Goal: Task Accomplishment & Management: Use online tool/utility

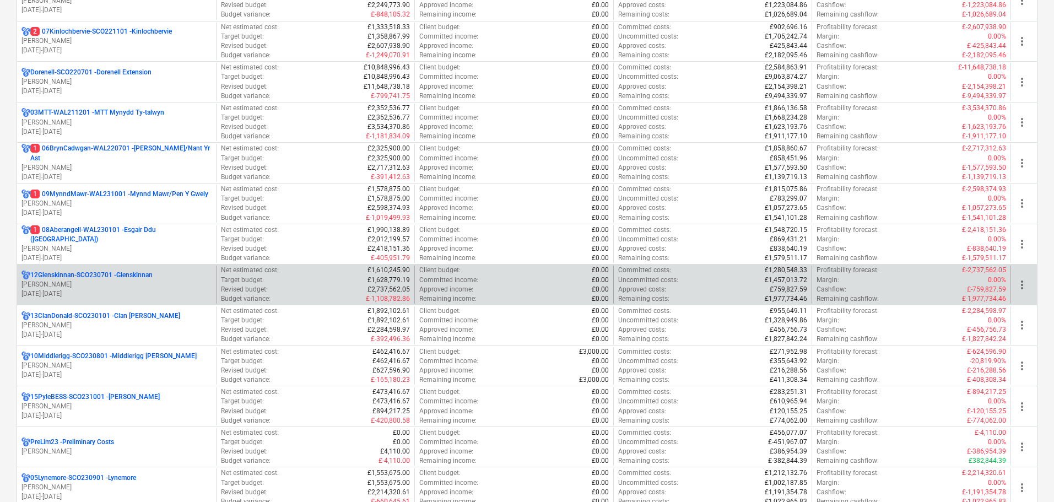
scroll to position [331, 0]
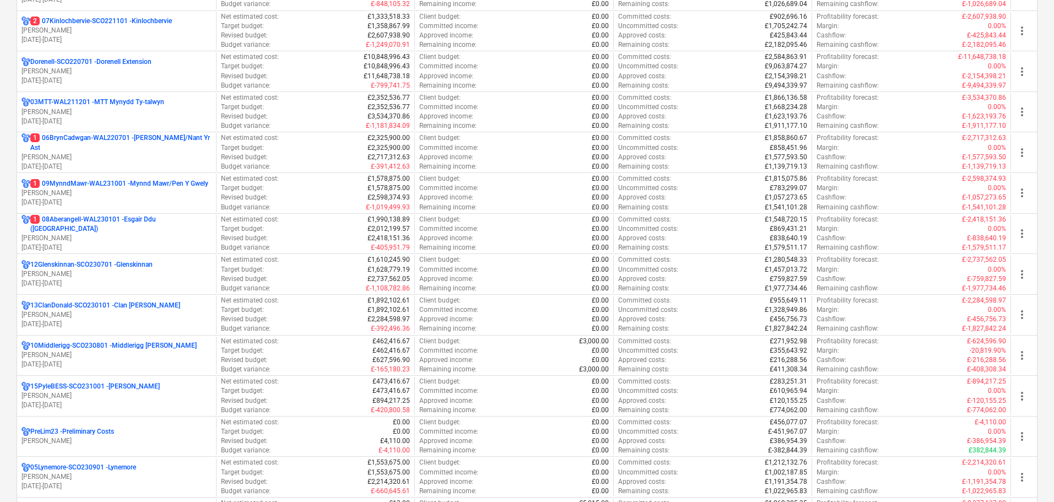
drag, startPoint x: 109, startPoint y: 140, endPoint x: 567, endPoint y: 140, distance: 458.9
click at [109, 140] on p "1 06BrynCadwgan-WAL220701 - Bryn Cadwgan/Nant Yr Ast" at bounding box center [120, 142] width 181 height 19
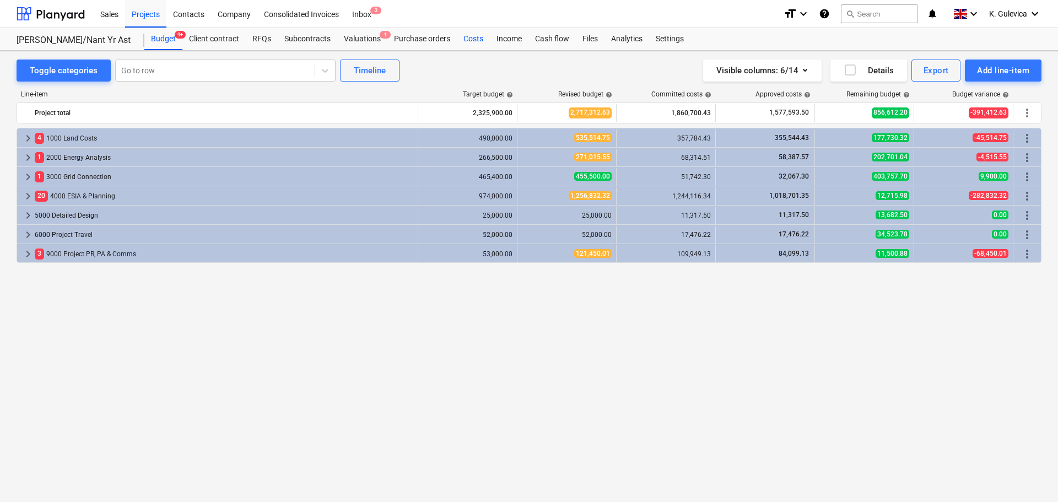
click at [467, 42] on div "Costs" at bounding box center [473, 39] width 33 height 22
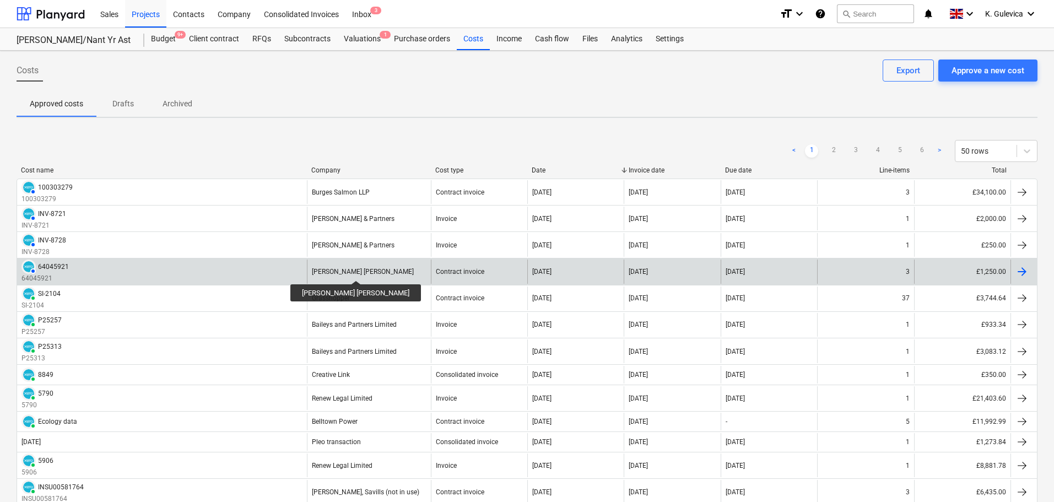
click at [327, 271] on div "[PERSON_NAME] [PERSON_NAME]" at bounding box center [363, 272] width 102 height 8
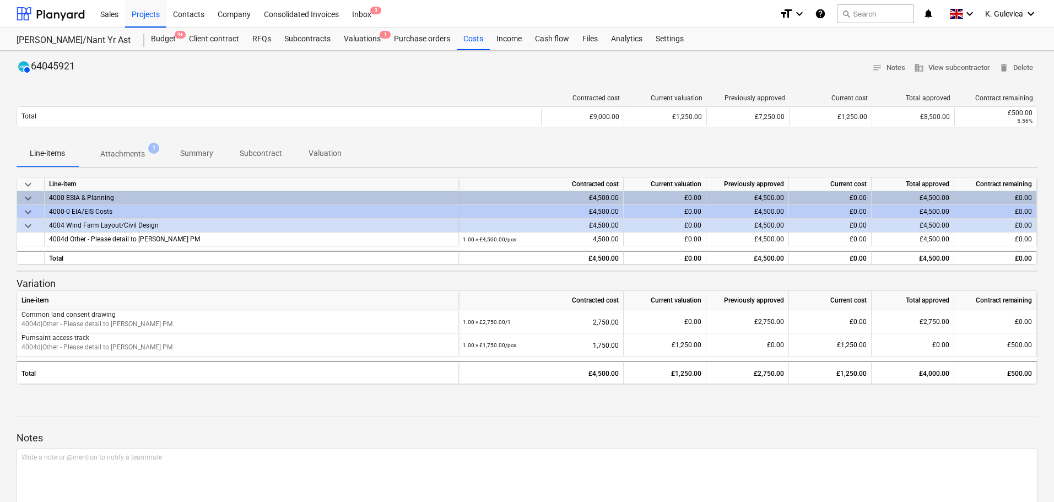
click at [103, 154] on p "Attachments" at bounding box center [122, 154] width 45 height 12
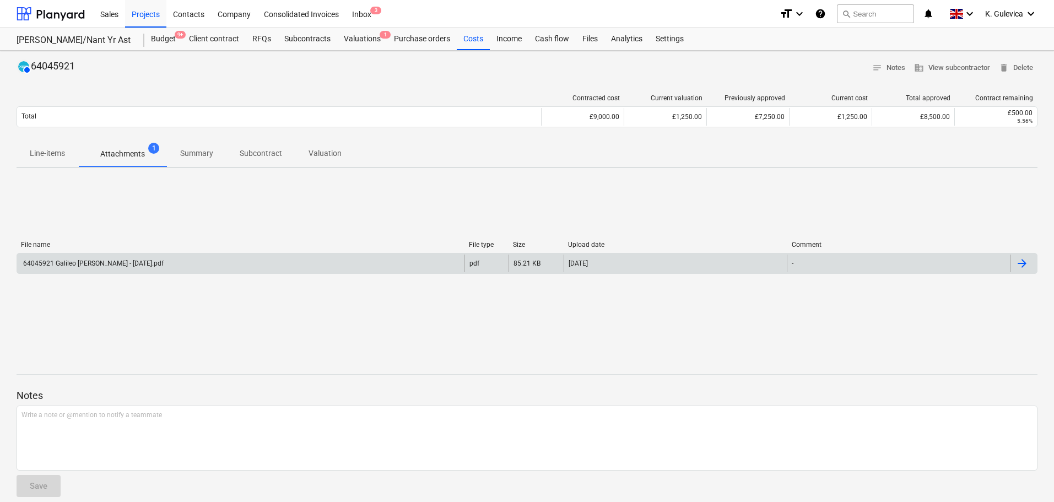
click at [396, 261] on div "64045921 Galileo Bryn Cadwgan - Aug 2025.pdf" at bounding box center [240, 264] width 447 height 18
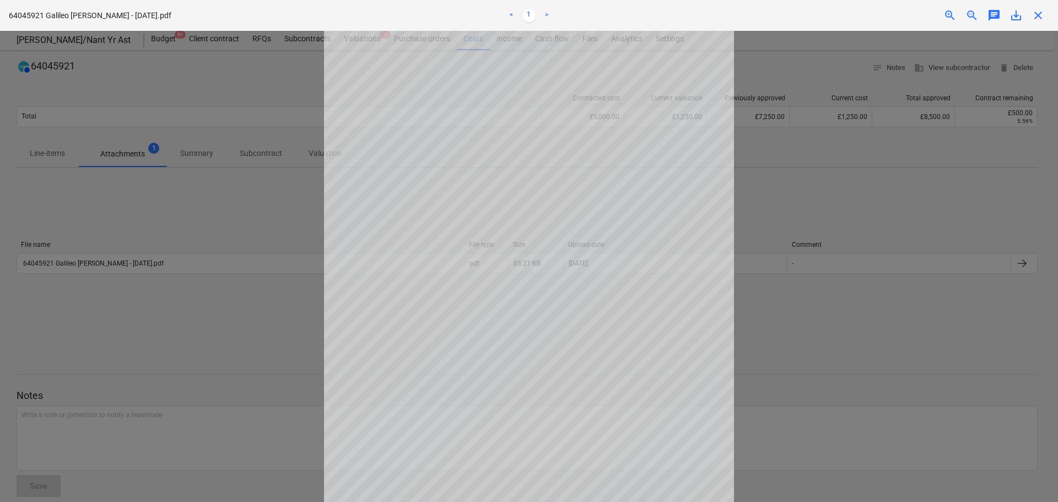
click at [1020, 18] on span "save_alt" at bounding box center [1015, 15] width 13 height 13
click at [1037, 17] on span "close" at bounding box center [1037, 15] width 13 height 13
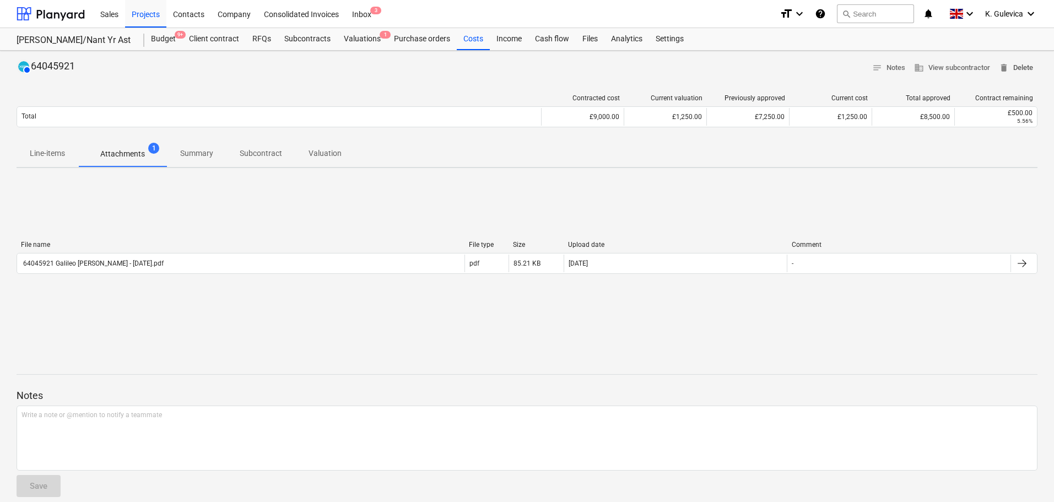
click at [1021, 72] on span "delete Delete" at bounding box center [1016, 68] width 34 height 13
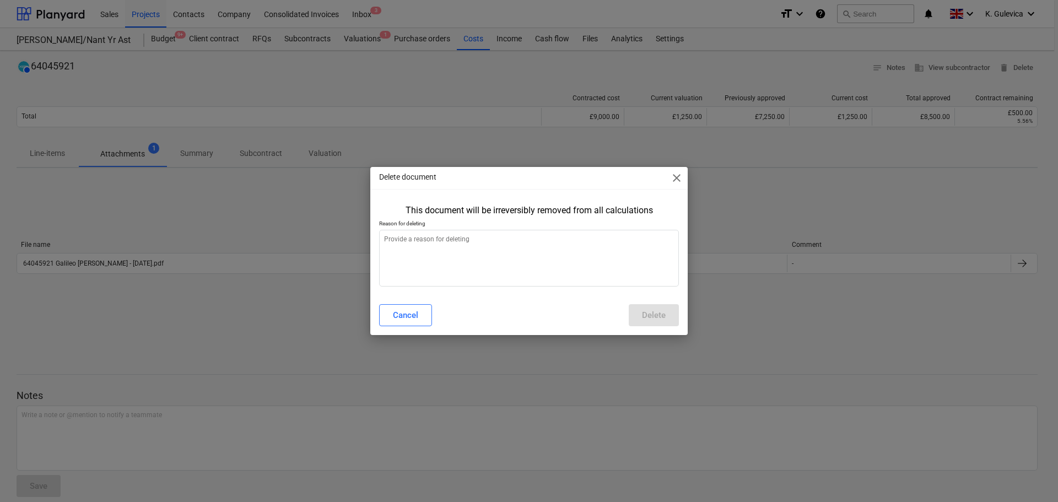
type textarea "x"
click at [500, 255] on textarea at bounding box center [529, 258] width 300 height 57
type textarea "W"
type textarea "x"
type textarea "Wr"
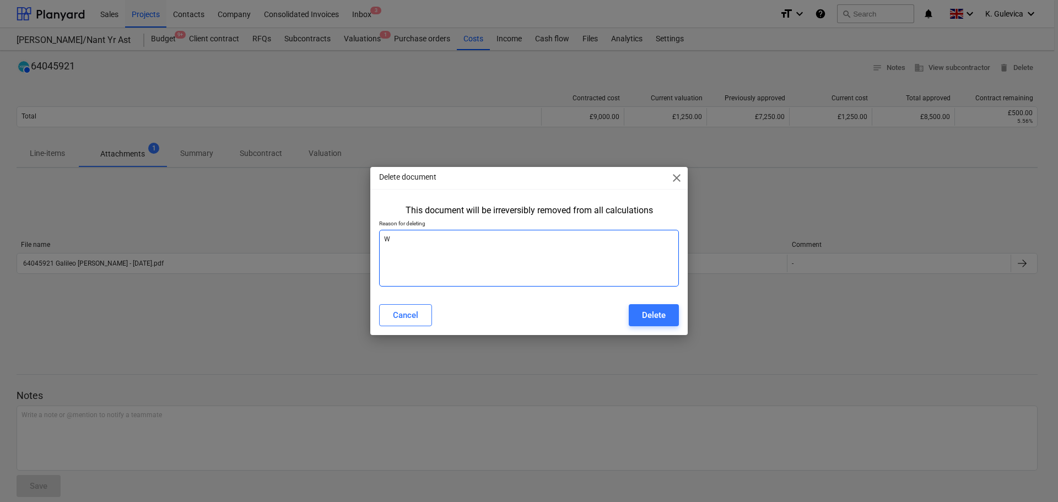
type textarea "x"
type textarea "Wro"
type textarea "x"
type textarea "Wron"
type textarea "x"
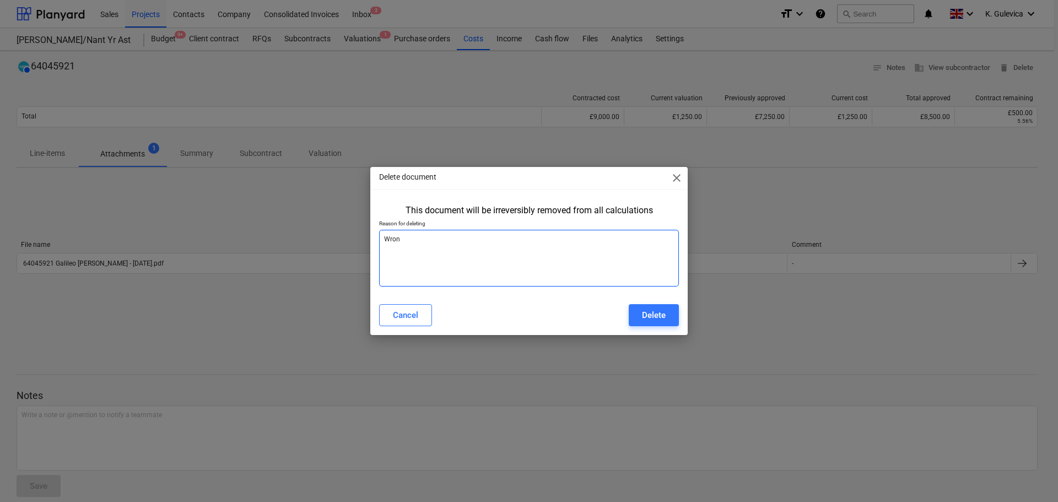
type textarea "Wrong"
type textarea "x"
type textarea "Wrong"
click at [657, 316] on div "Delete" at bounding box center [654, 315] width 24 height 14
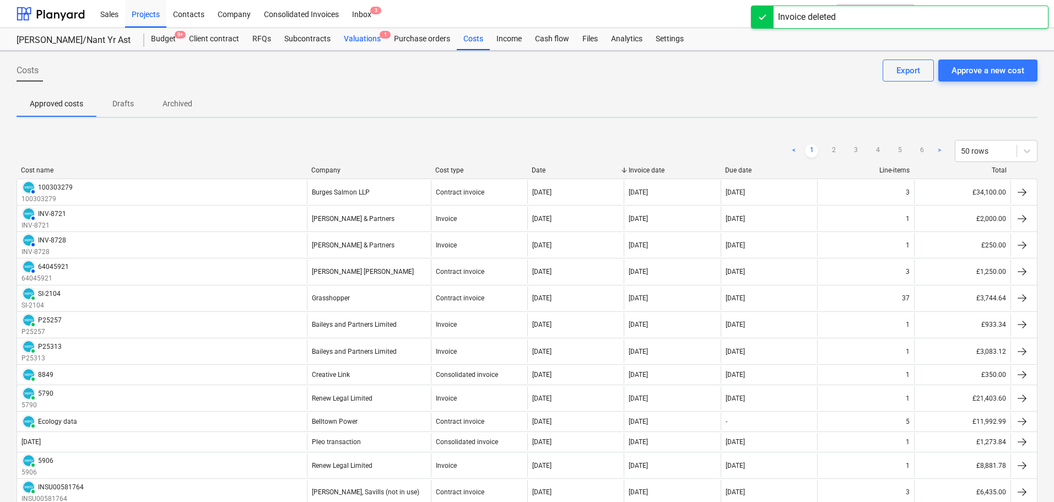
click at [363, 37] on div "Valuations 1" at bounding box center [362, 39] width 50 height 22
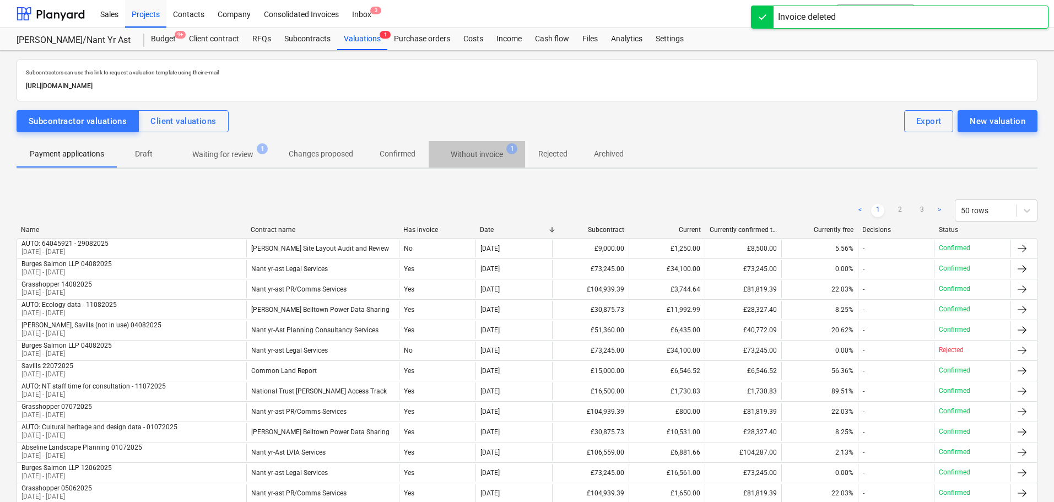
drag, startPoint x: 481, startPoint y: 150, endPoint x: 475, endPoint y: 233, distance: 83.4
click at [480, 150] on p "Without invoice" at bounding box center [477, 155] width 52 height 12
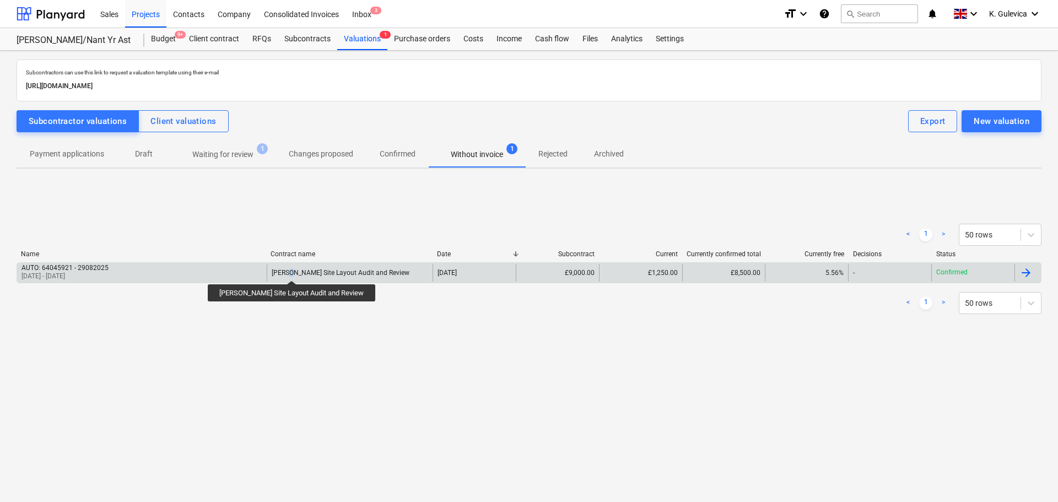
click at [289, 271] on div "[PERSON_NAME] Site Layout Audit and Review" at bounding box center [341, 273] width 138 height 8
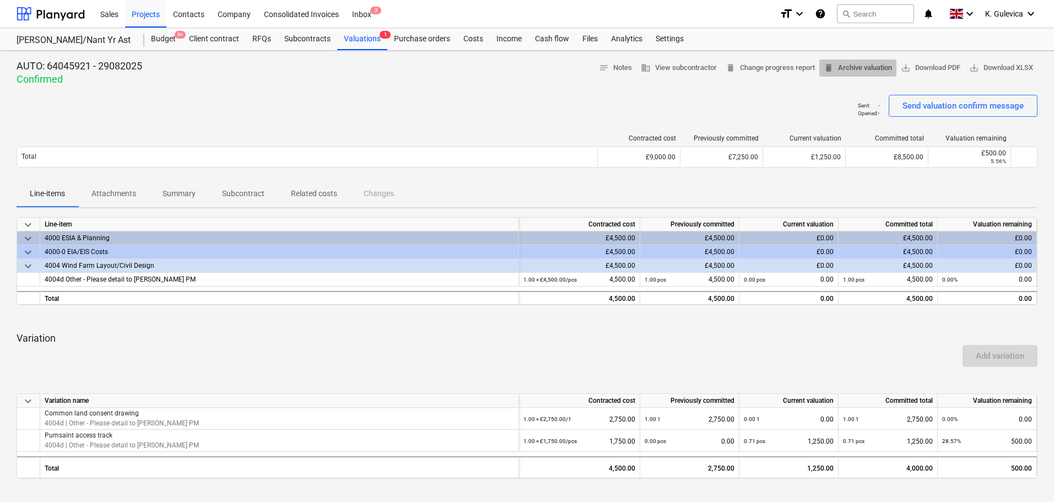
click at [856, 64] on span "delete Archive valuation" at bounding box center [858, 68] width 68 height 13
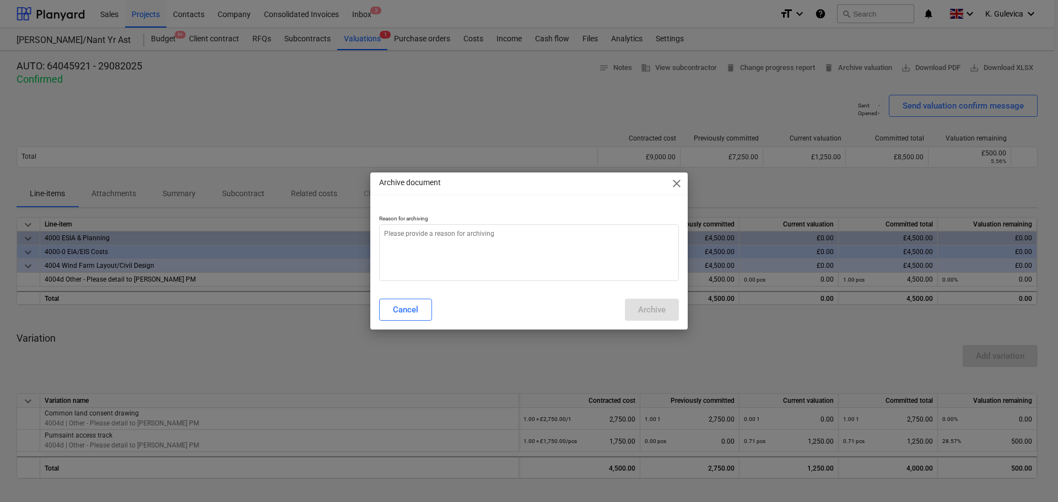
type textarea "x"
click at [516, 250] on textarea at bounding box center [529, 252] width 300 height 57
type textarea "w"
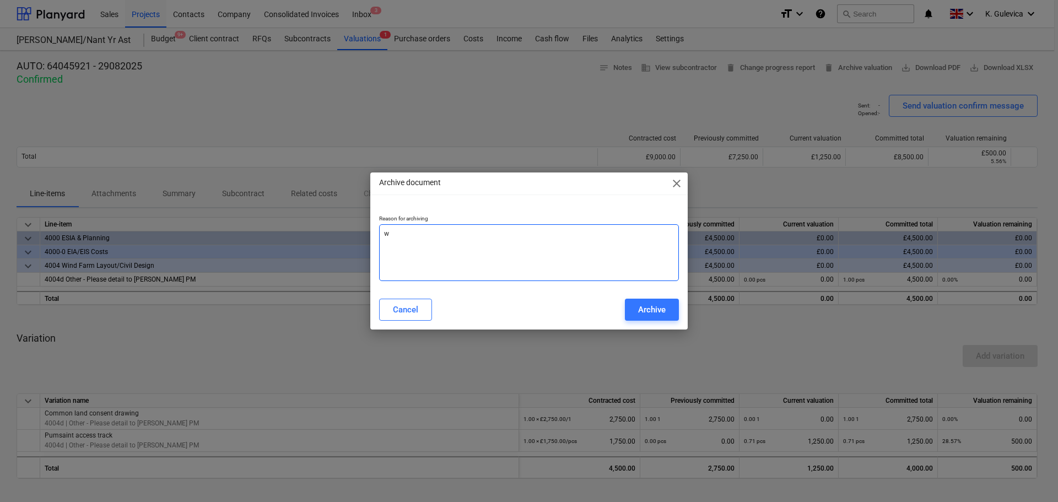
type textarea "x"
type textarea "wr"
type textarea "x"
type textarea "wro"
type textarea "x"
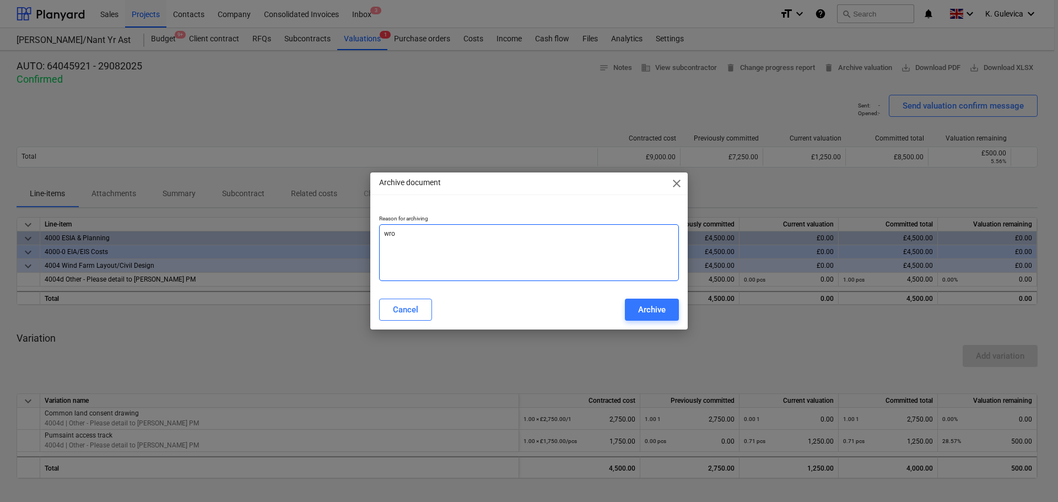
type textarea "wron"
type textarea "x"
type textarea "wrong"
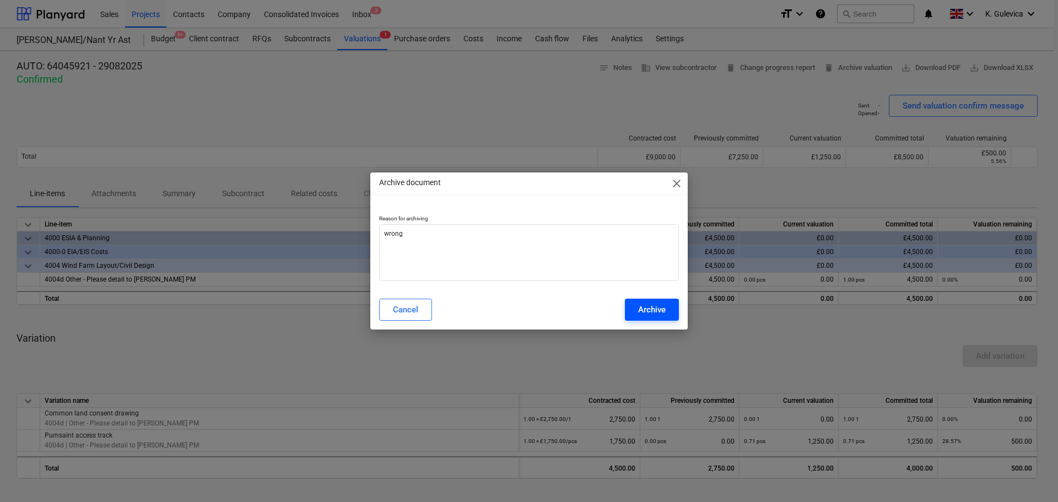
click at [652, 309] on div "Archive" at bounding box center [652, 309] width 28 height 14
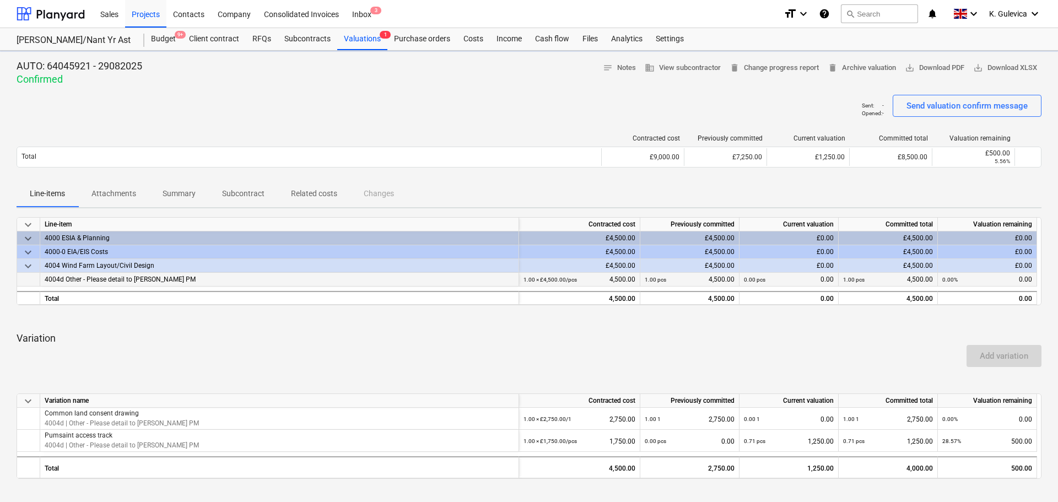
type textarea "x"
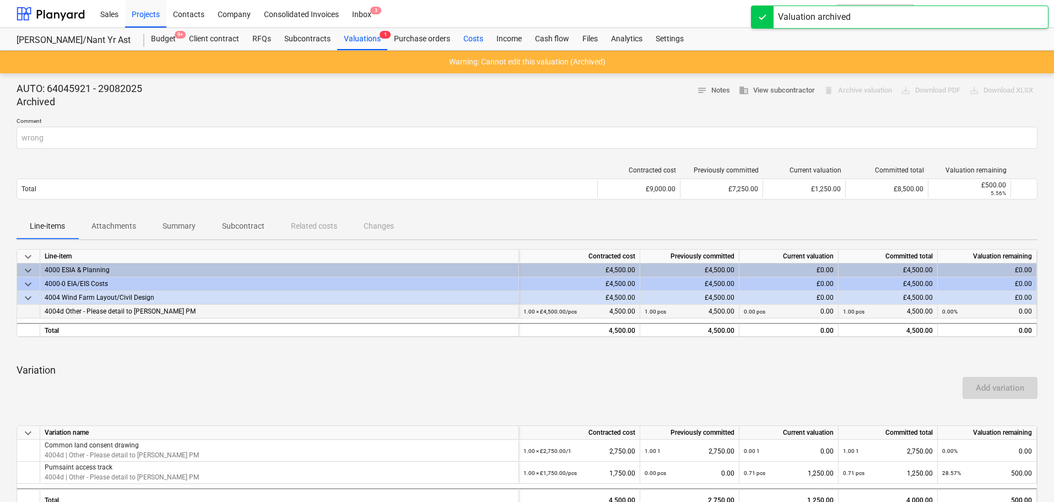
click at [477, 28] on div "Costs" at bounding box center [473, 39] width 33 height 22
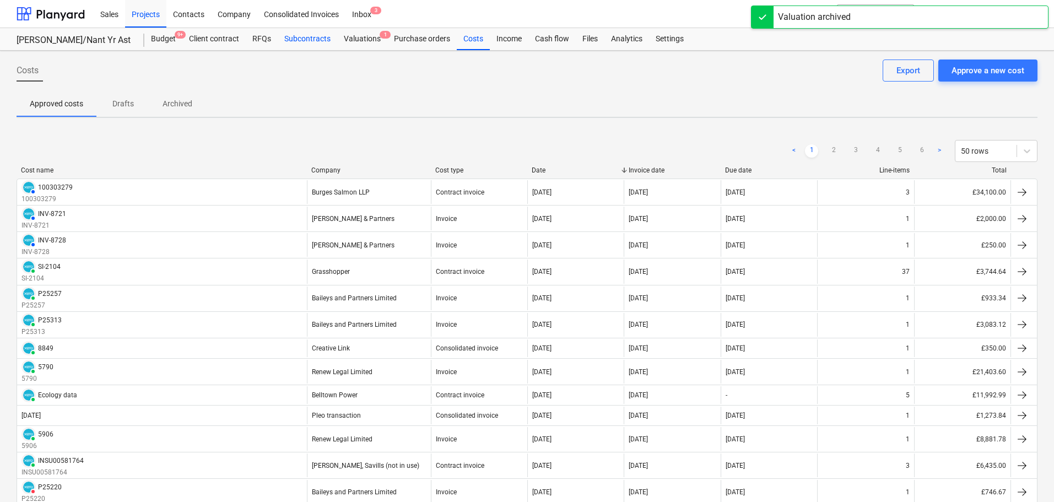
click at [294, 42] on div "Subcontracts" at bounding box center [308, 39] width 60 height 22
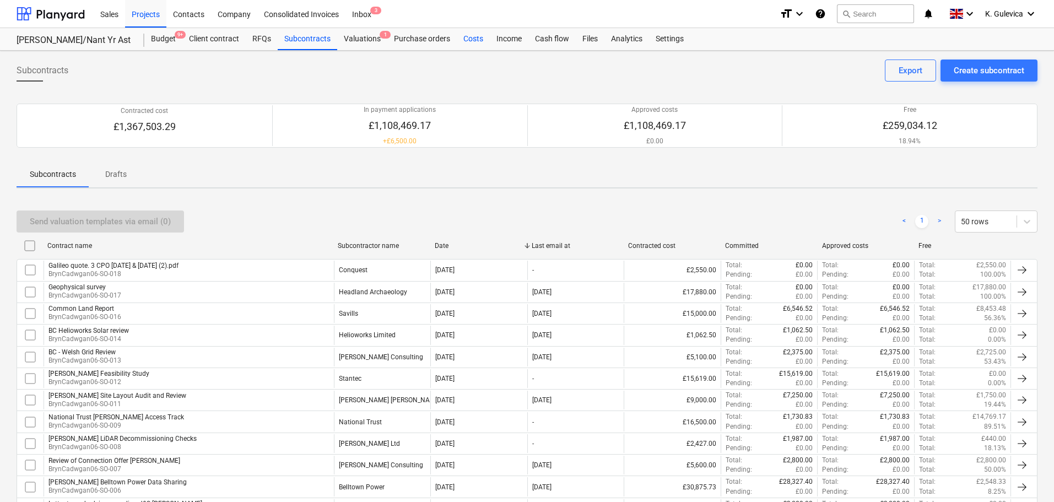
click at [469, 40] on div "Costs" at bounding box center [473, 39] width 33 height 22
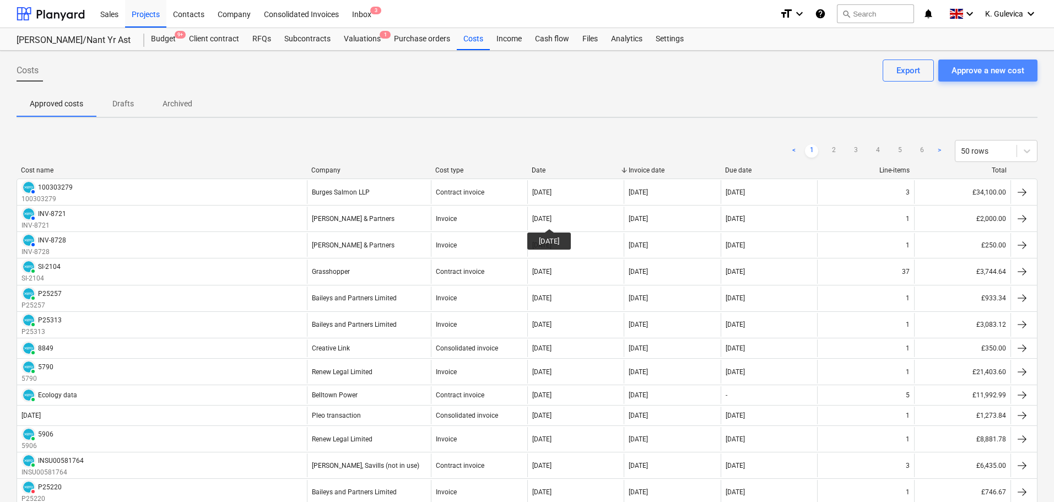
click at [991, 70] on div "Approve a new cost" at bounding box center [988, 70] width 73 height 14
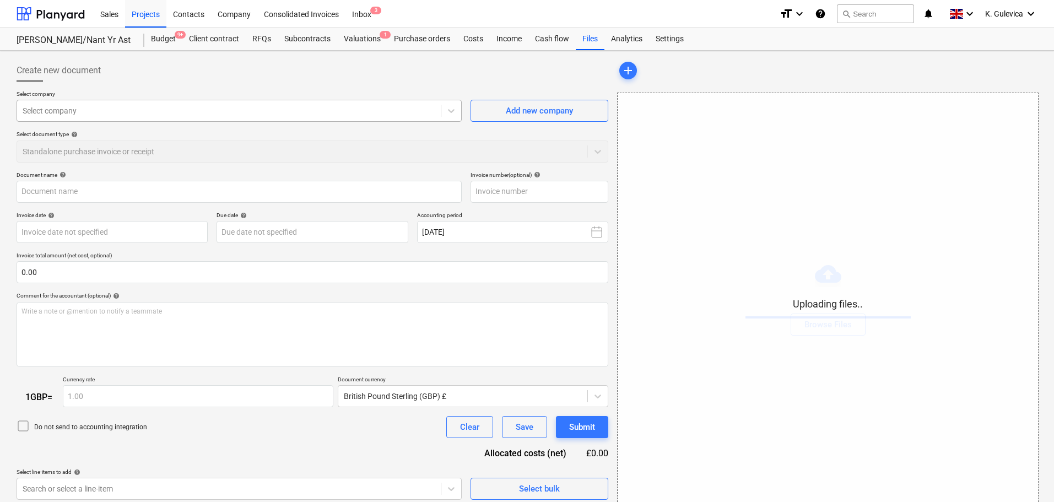
click at [204, 113] on div at bounding box center [229, 110] width 413 height 11
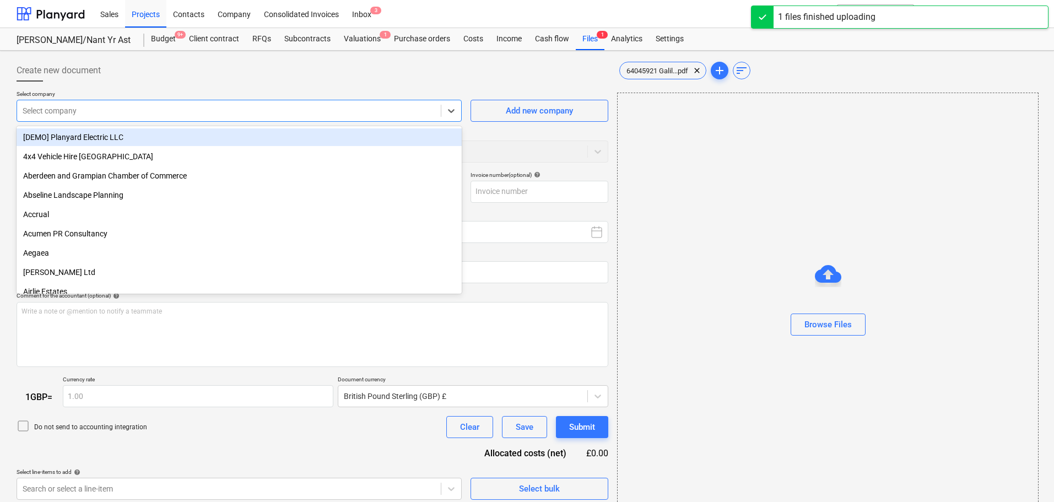
type input "64045921 Galileo Bryn Cadwgan - Aug 2025.pdf"
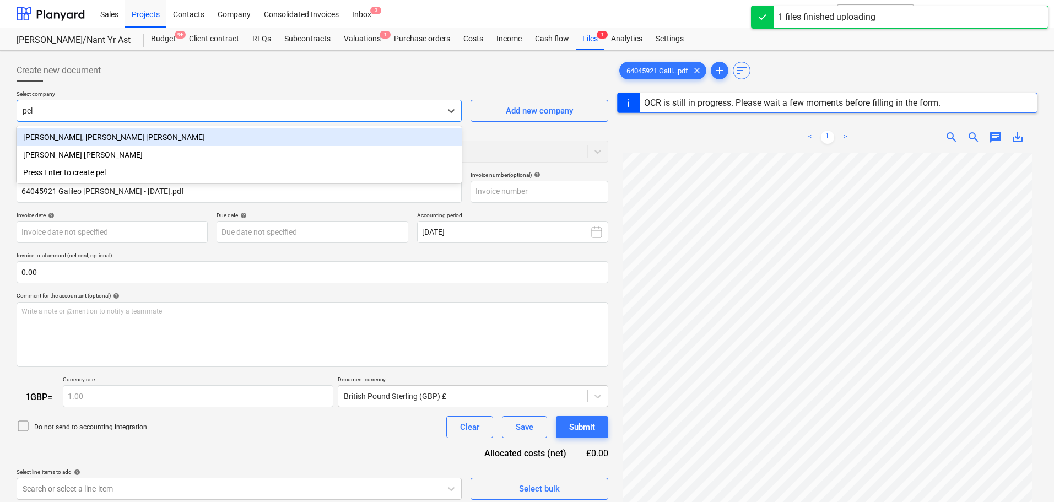
type input "pell"
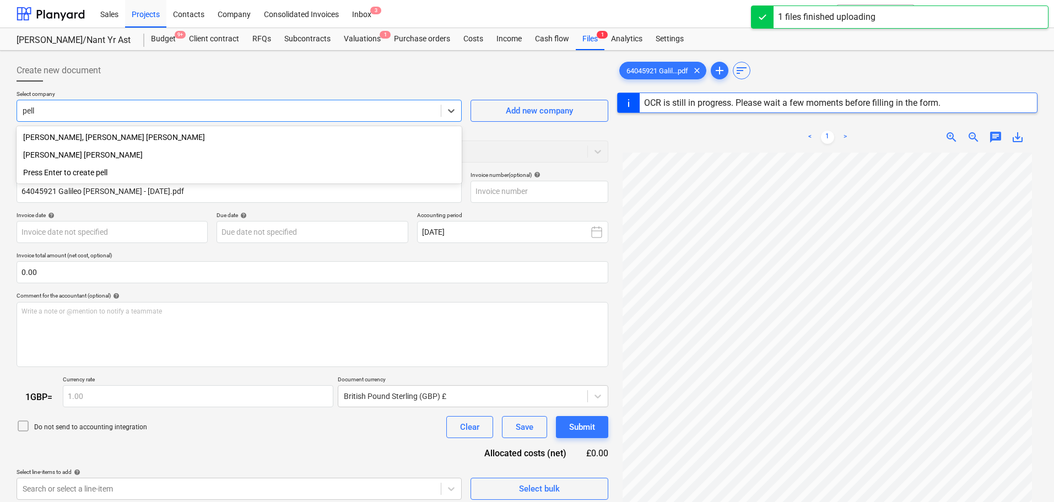
click at [57, 150] on div "[PERSON_NAME] [PERSON_NAME]" at bounding box center [239, 155] width 445 height 18
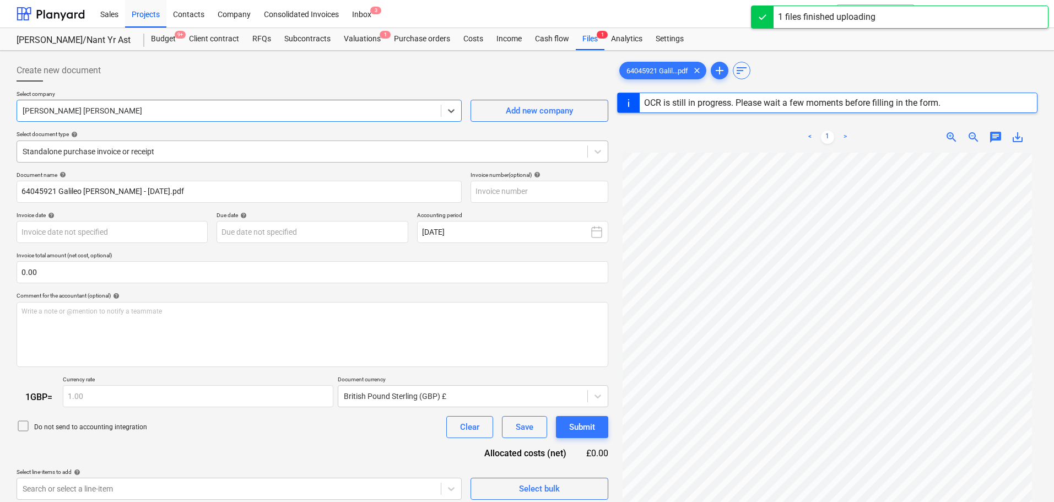
click at [186, 155] on div at bounding box center [302, 151] width 559 height 11
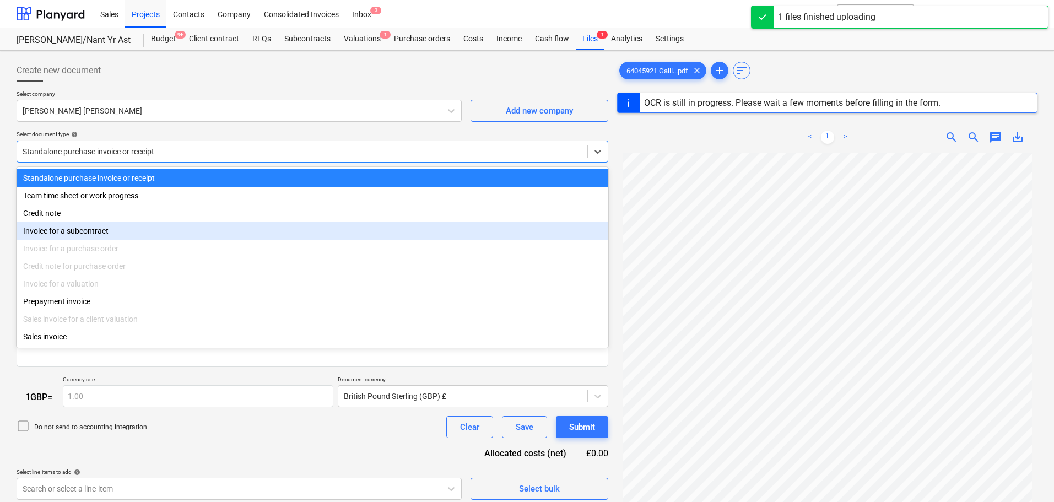
click at [94, 232] on div "Invoice for a subcontract" at bounding box center [313, 231] width 592 height 18
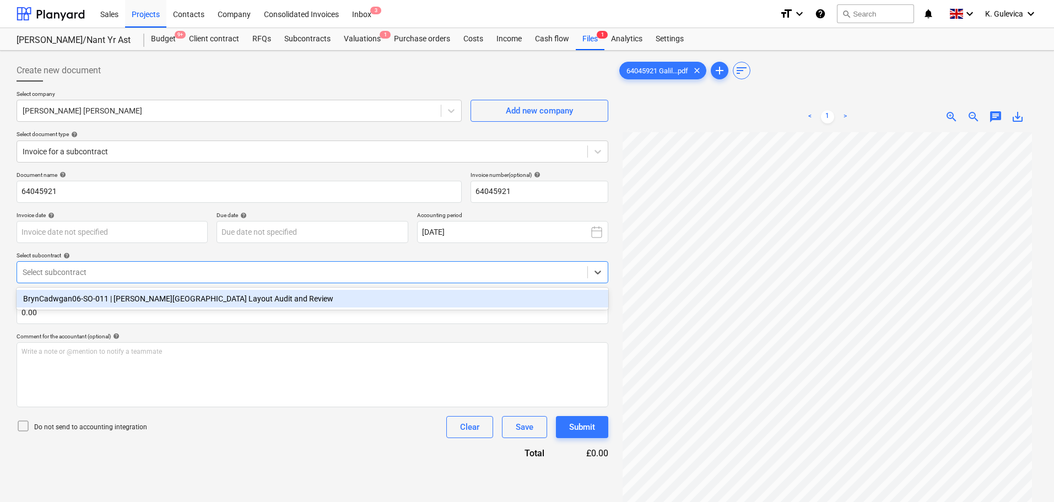
click at [137, 271] on div at bounding box center [302, 272] width 559 height 11
click at [101, 302] on div "BrynCadwgan06-SO-011 | Bryn Cadwgan Site Layout Audit and Review" at bounding box center [313, 299] width 592 height 18
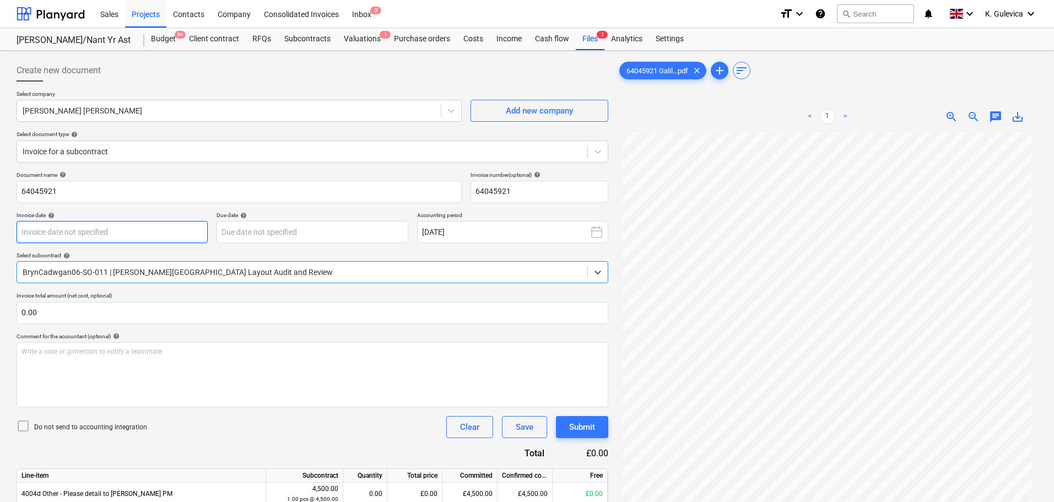
click at [150, 237] on body "Sales Projects Contacts Company Consolidated Invoices Inbox 3 format_size keybo…" at bounding box center [527, 251] width 1054 height 502
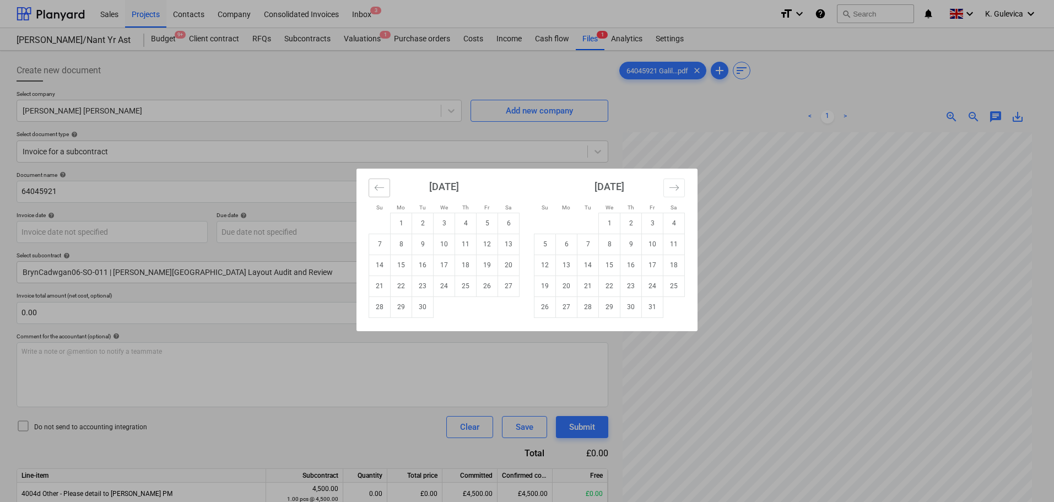
click at [370, 185] on button "Move backward to switch to the previous month." at bounding box center [379, 188] width 21 height 19
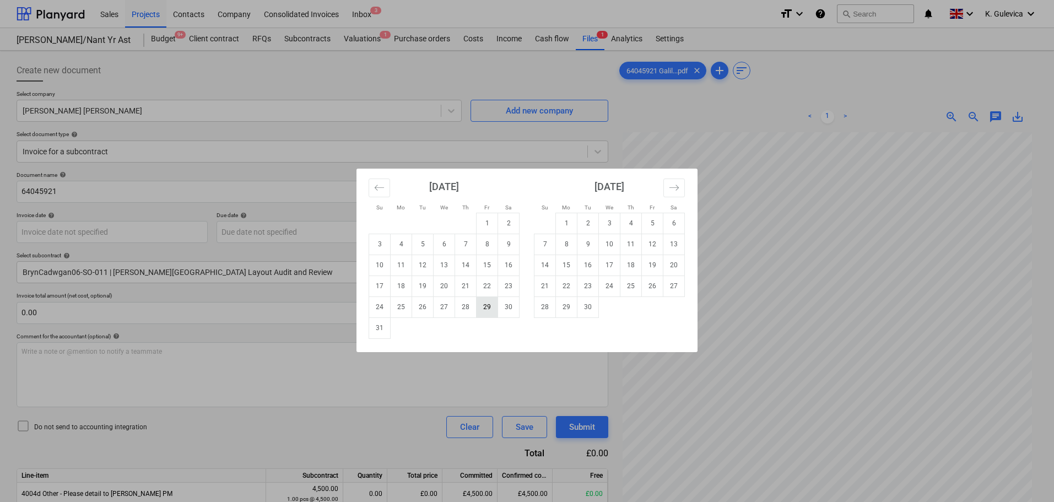
click at [491, 306] on td "29" at bounding box center [487, 306] width 21 height 21
type input "[DATE]"
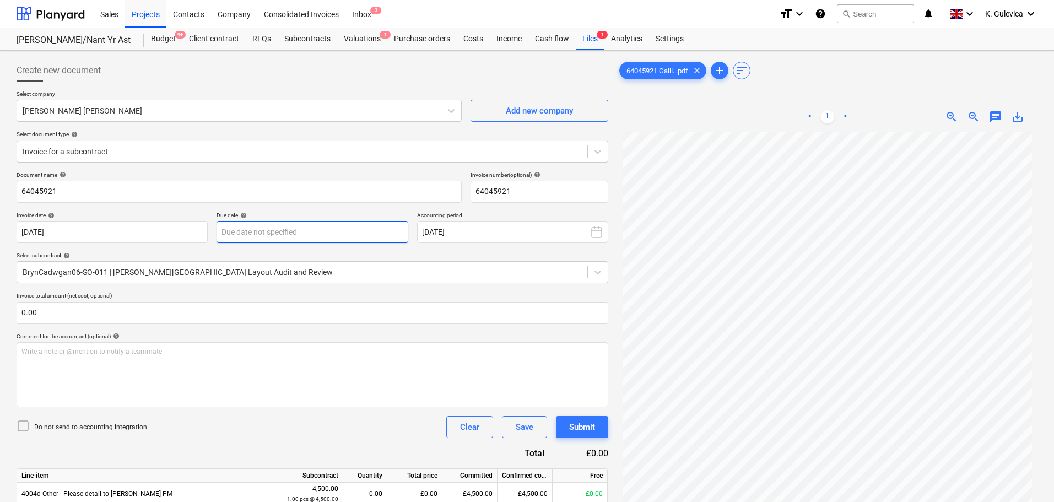
click at [329, 226] on body "Sales Projects Contacts Company Consolidated Invoices Inbox 3 format_size keybo…" at bounding box center [527, 251] width 1054 height 502
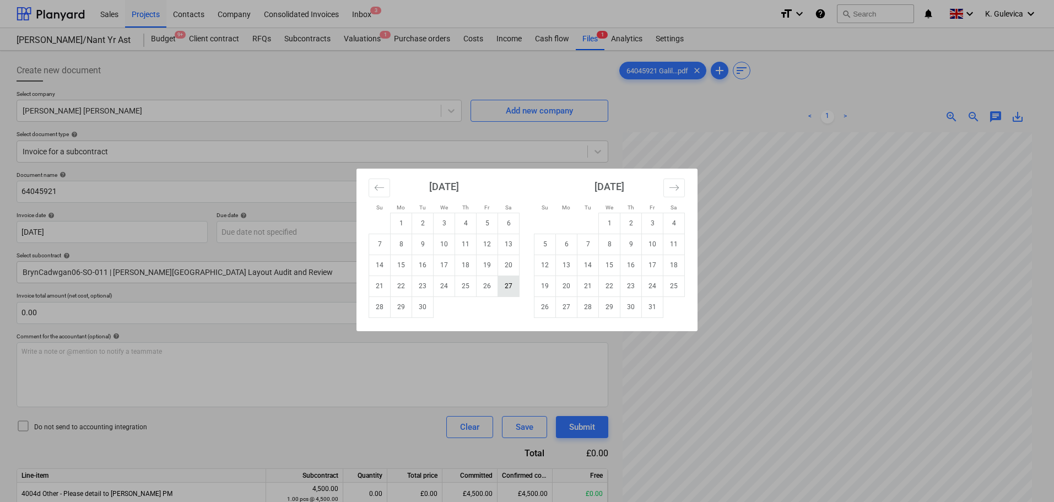
click at [504, 285] on td "27" at bounding box center [508, 285] width 21 height 21
type input "[DATE]"
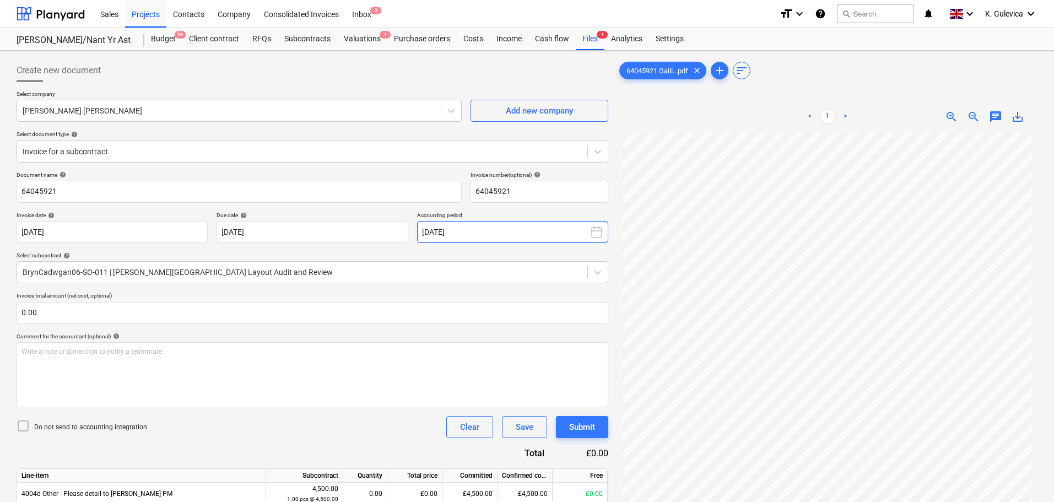
click at [479, 230] on button "[DATE]" at bounding box center [512, 232] width 191 height 22
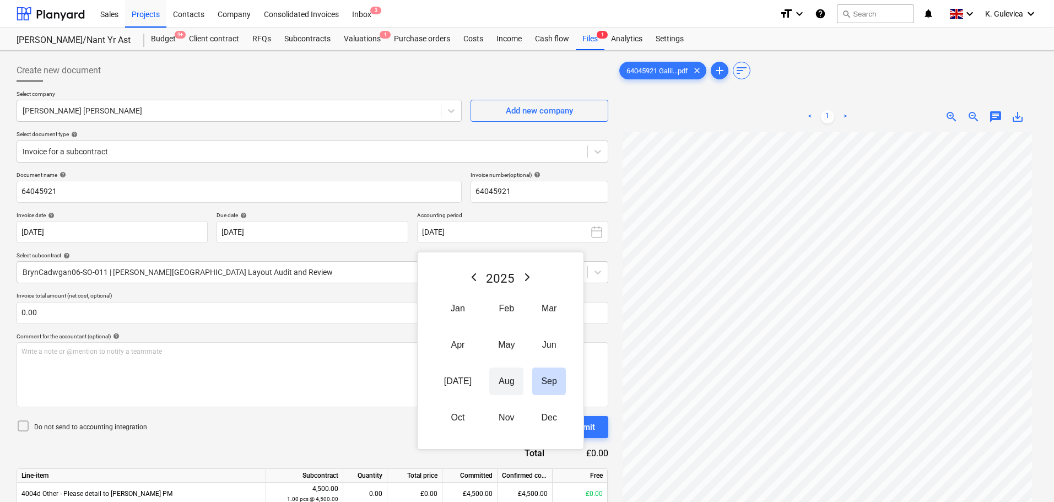
click at [491, 380] on button "Aug" at bounding box center [506, 381] width 34 height 28
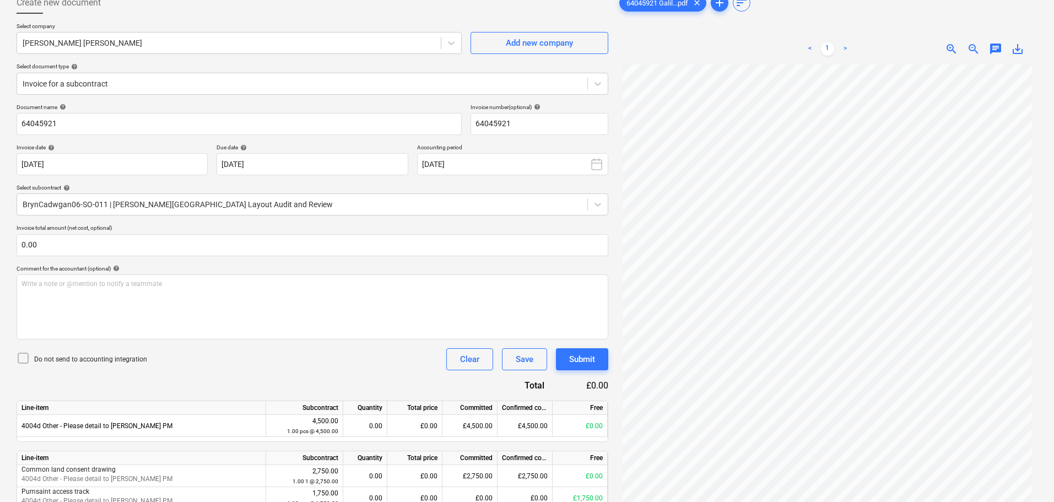
scroll to position [120, 0]
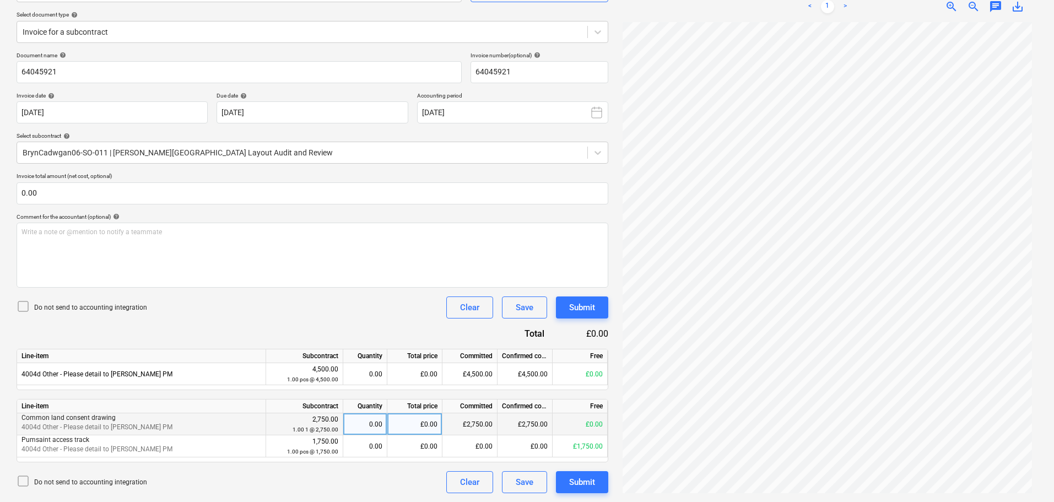
click at [419, 414] on div "£0.00" at bounding box center [414, 424] width 55 height 22
drag, startPoint x: 576, startPoint y: 424, endPoint x: 609, endPoint y: 427, distance: 33.2
click at [609, 427] on div "Create new document Select company Pell Frischmann Add new company Select docum…" at bounding box center [312, 217] width 601 height 562
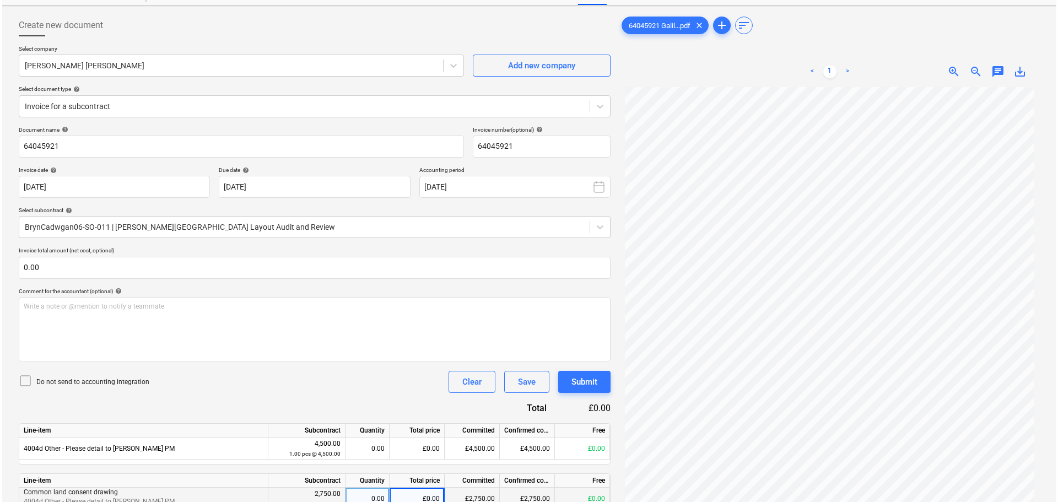
scroll to position [0, 0]
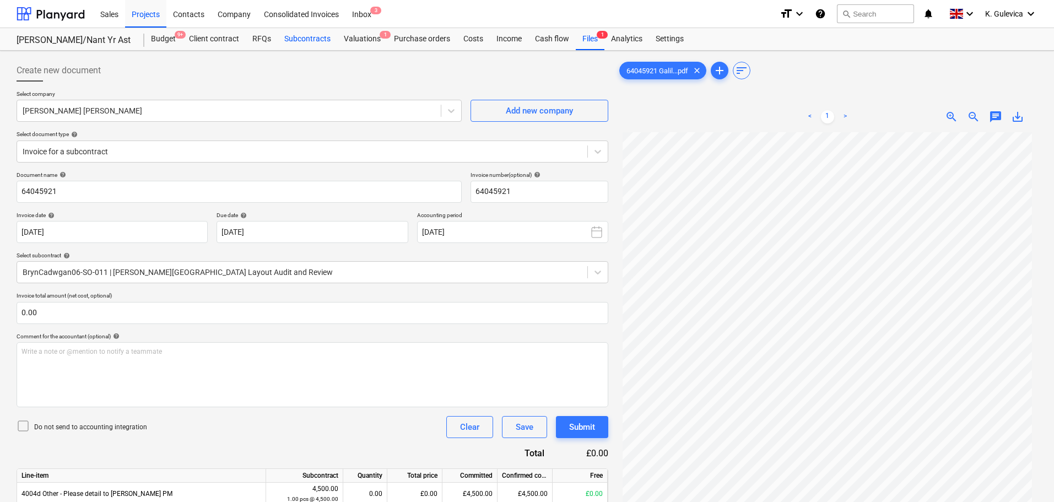
click at [302, 36] on div "Subcontracts" at bounding box center [308, 39] width 60 height 22
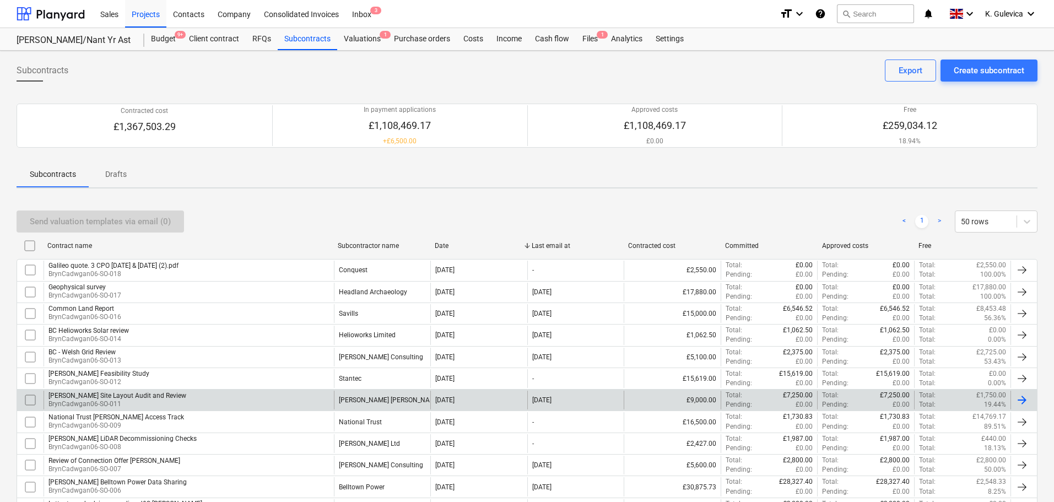
click at [355, 399] on div "[PERSON_NAME] [PERSON_NAME]" at bounding box center [390, 400] width 102 height 8
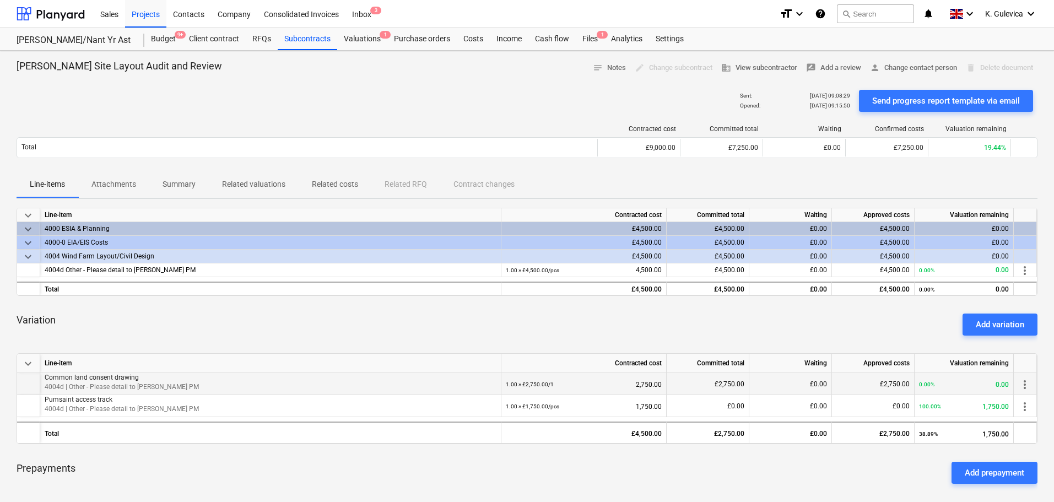
click at [1025, 383] on span "more_vert" at bounding box center [1024, 384] width 13 height 13
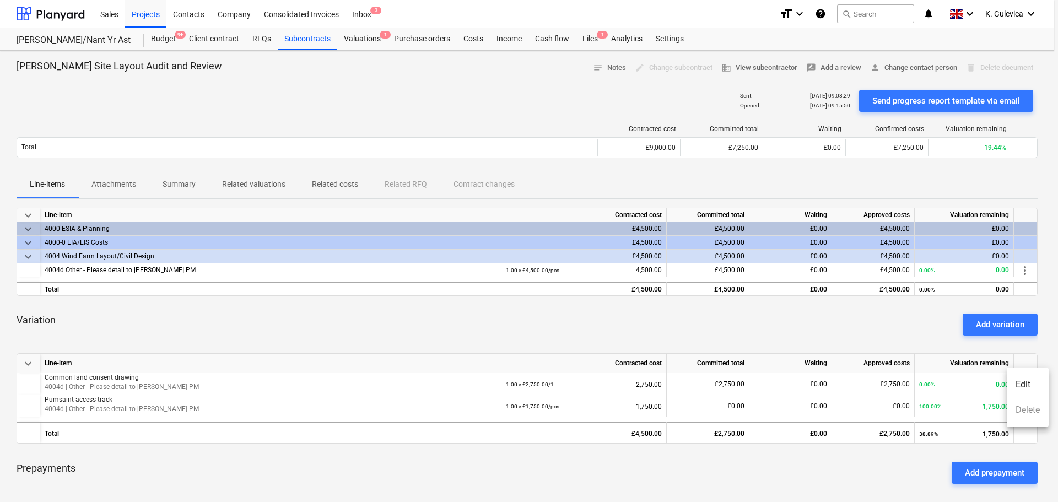
click at [1025, 385] on li "Edit" at bounding box center [1028, 384] width 42 height 25
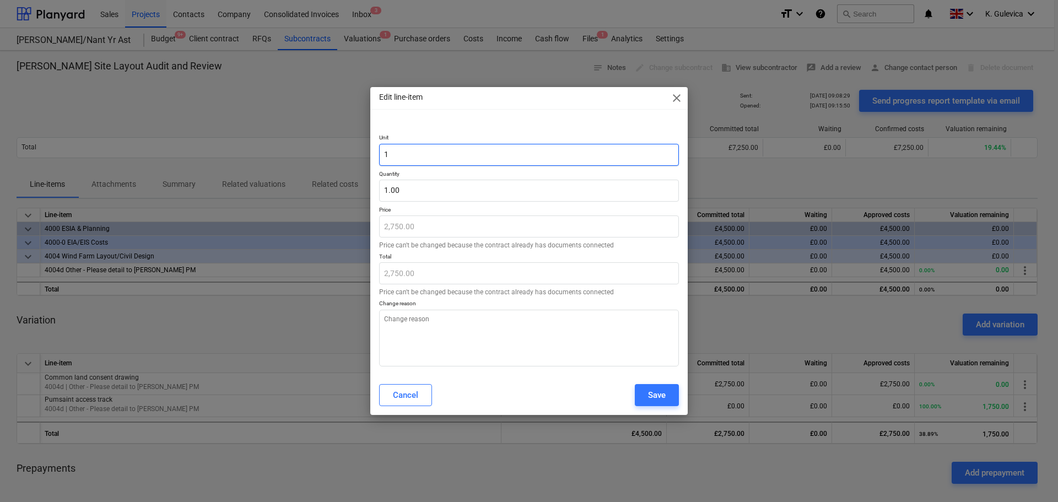
click at [415, 152] on input "1" at bounding box center [529, 155] width 300 height 22
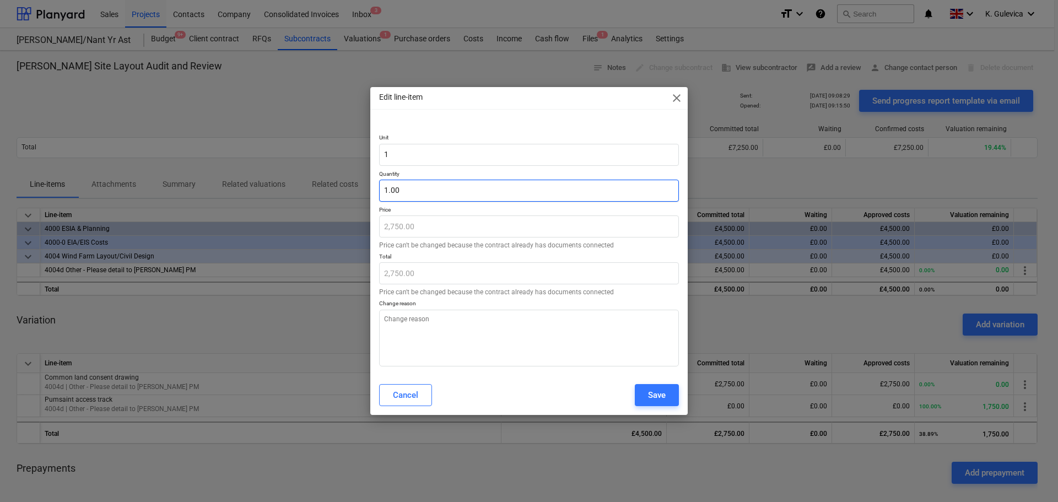
type textarea "x"
type input "1"
click at [415, 192] on input "1" at bounding box center [529, 191] width 300 height 22
type textarea "x"
type input "0.00"
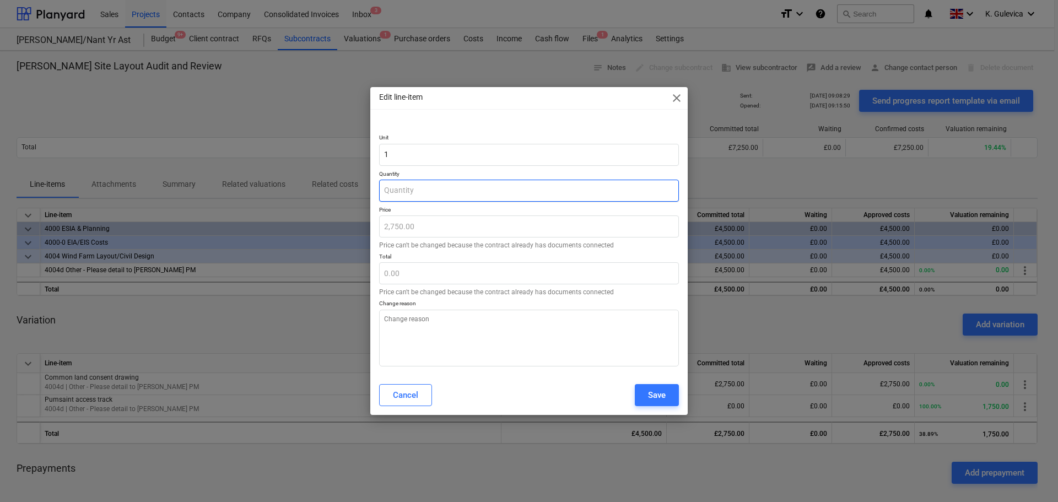
type textarea "x"
type input "1"
type input "2,750.00"
type textarea "x"
type input "1."
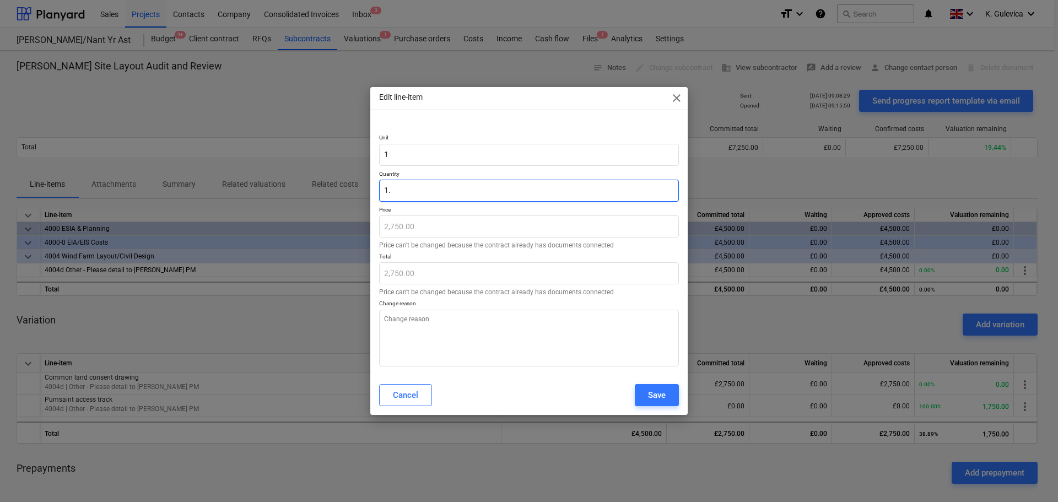
type textarea "x"
type input "1.4"
type input "3,850.00"
type textarea "x"
type input "1.45"
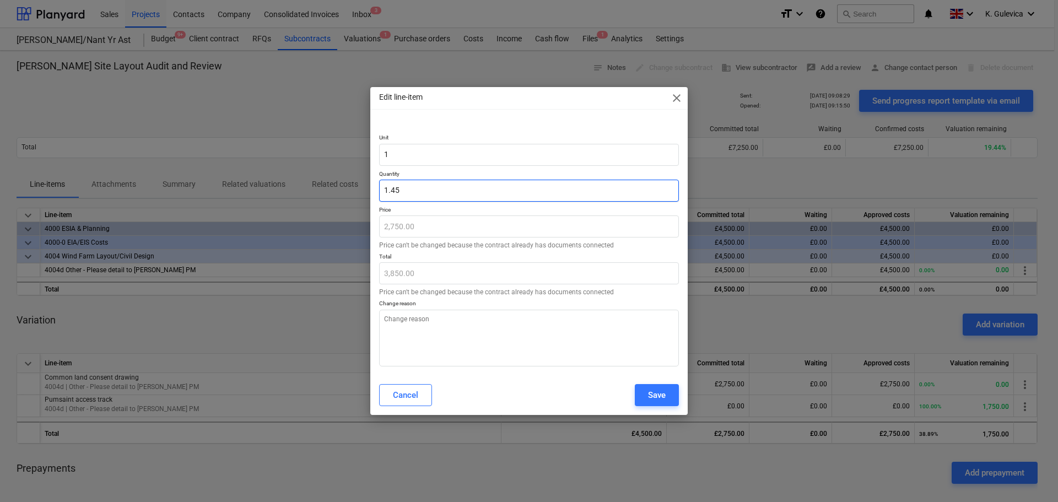
type input "3,987.50"
type textarea "x"
type input "1.454"
type input "3,998.50"
type textarea "x"
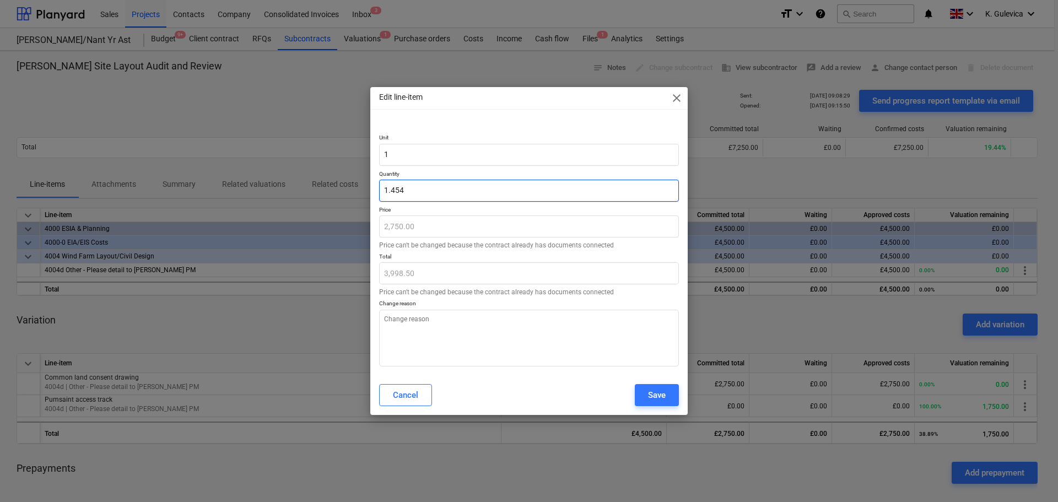
type input "1.4545"
type input "3,999.88"
type textarea "x"
type input "1.45454"
type input "3,999.99"
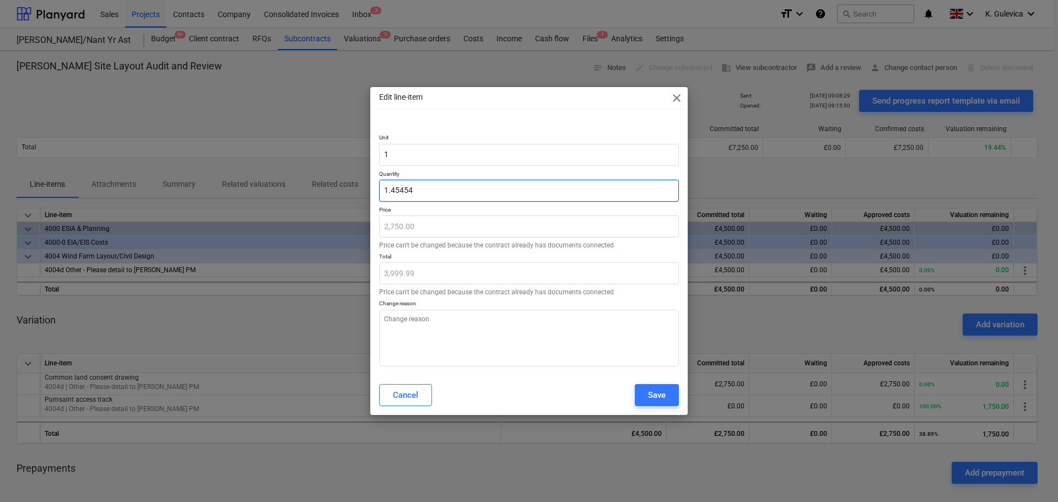
type textarea "x"
type input "1.454545"
type input "4,000.00"
type textarea "x"
type input "1.4545454"
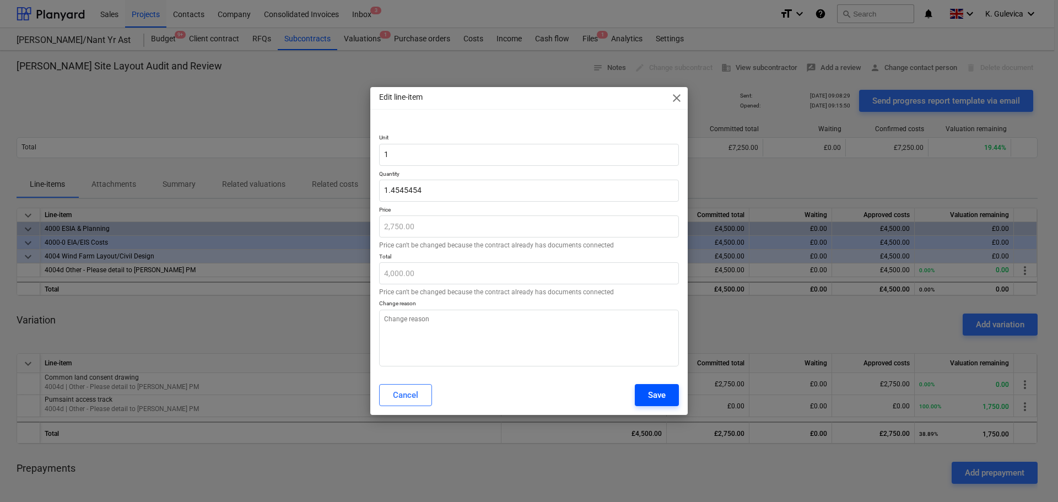
type textarea "x"
type input "1.45"
click at [659, 393] on div "Save" at bounding box center [657, 395] width 18 height 14
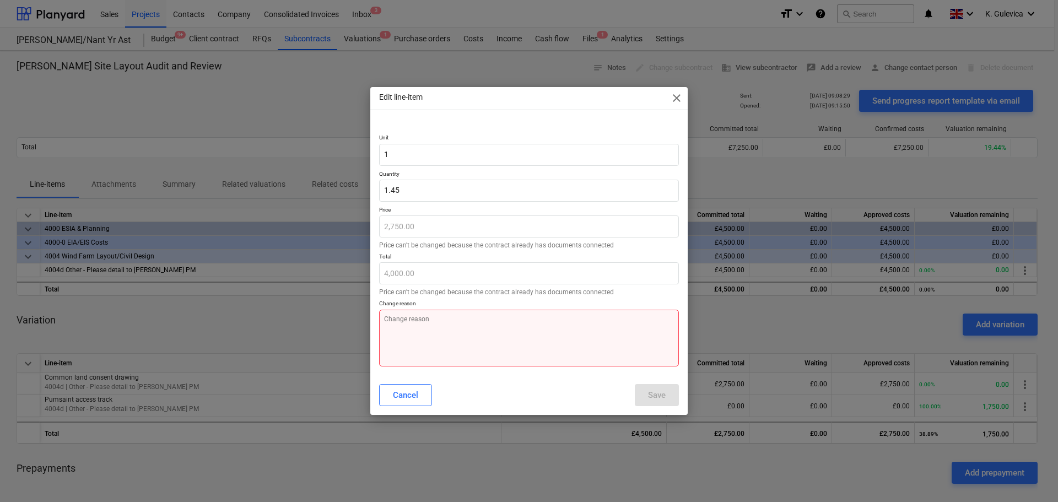
click at [445, 336] on textarea at bounding box center [529, 338] width 300 height 57
type textarea "x"
type textarea "E"
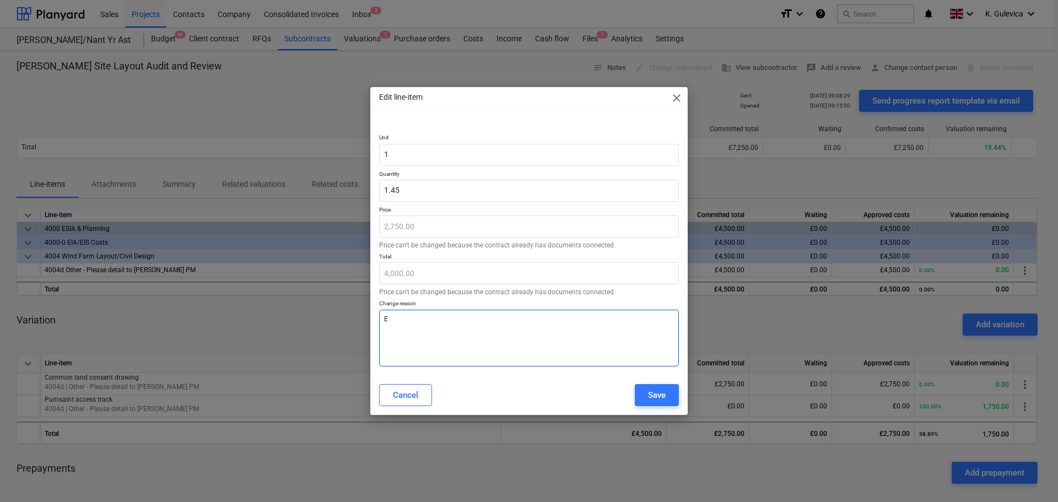
type textarea "x"
type textarea "Ex"
type textarea "x"
type textarea "Ext"
type textarea "x"
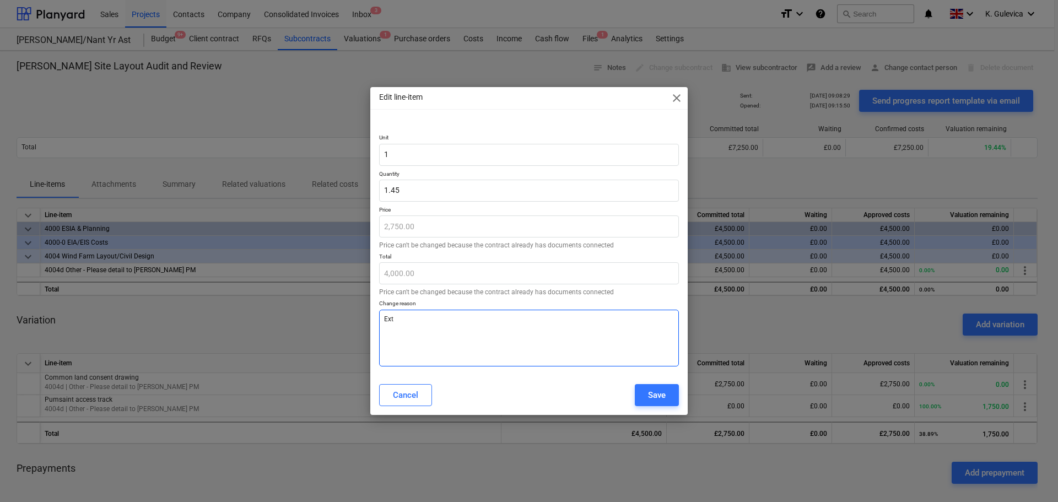
type textarea "Extr"
type textarea "x"
type textarea "Extra"
type textarea "x"
type textarea "Extra"
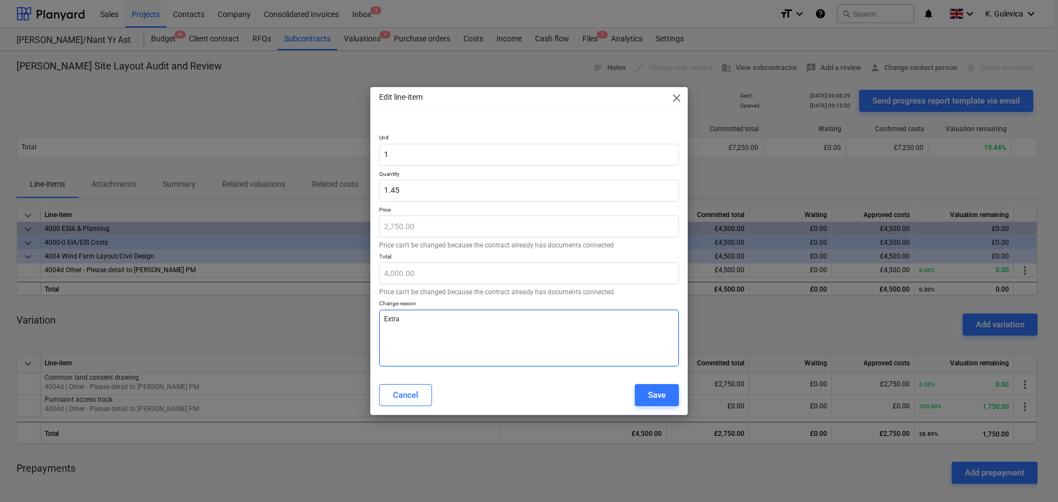
type textarea "x"
type textarea "Extra c"
type textarea "x"
type textarea "Extra co"
type textarea "x"
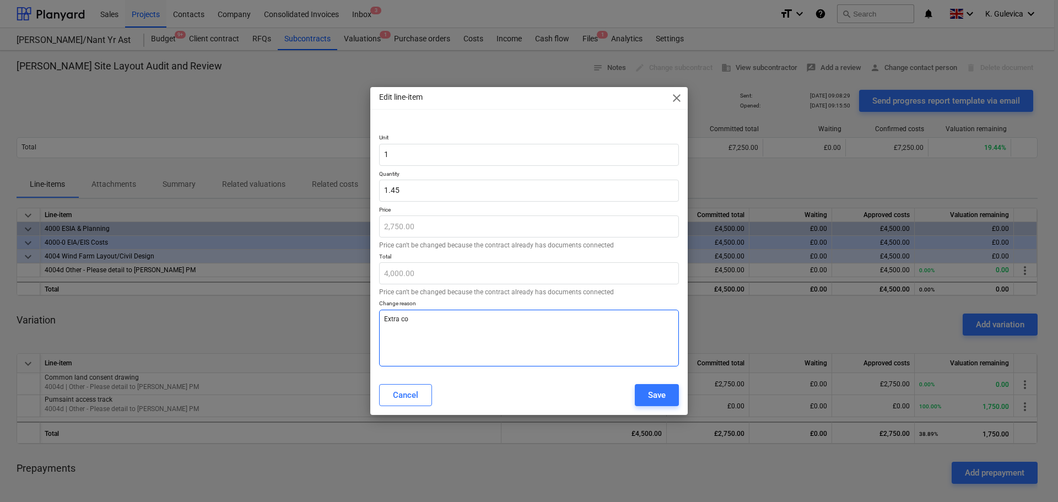
type textarea "Extra cos"
type textarea "x"
type textarea "Extra cost"
type textarea "x"
type textarea "Extra costs"
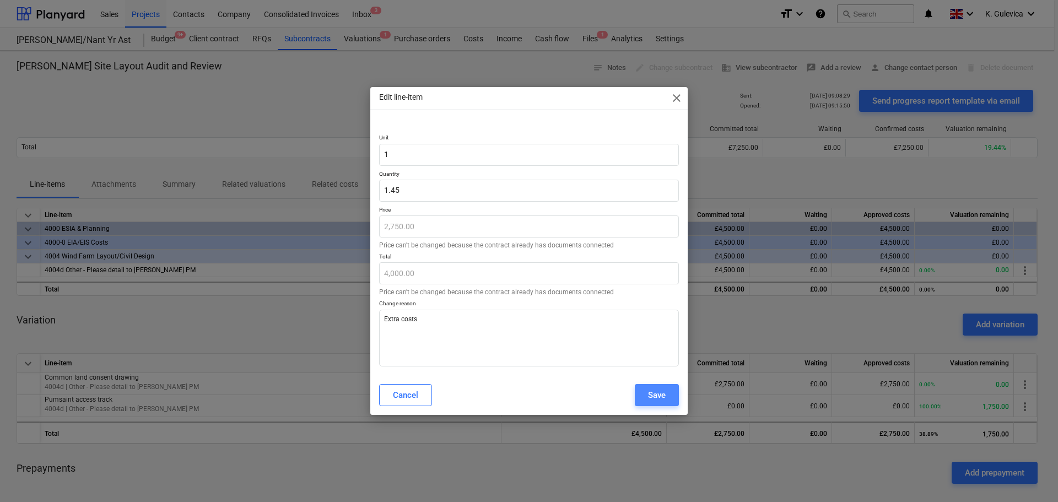
click at [656, 397] on div "Save" at bounding box center [657, 395] width 18 height 14
type textarea "x"
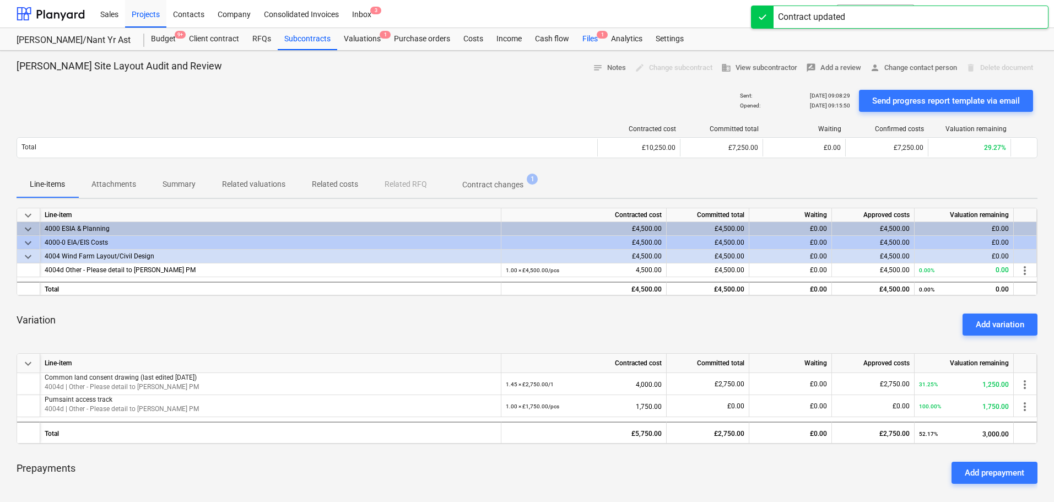
click at [590, 39] on div "Files 1" at bounding box center [590, 39] width 29 height 22
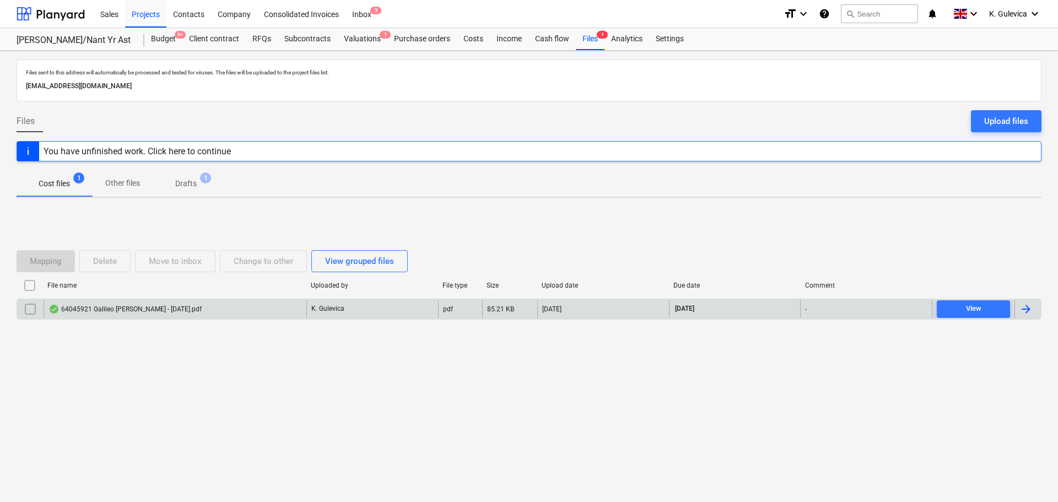
click at [217, 300] on div "64045921 Galileo Bryn Cadwgan - Aug 2025.pdf" at bounding box center [175, 309] width 263 height 18
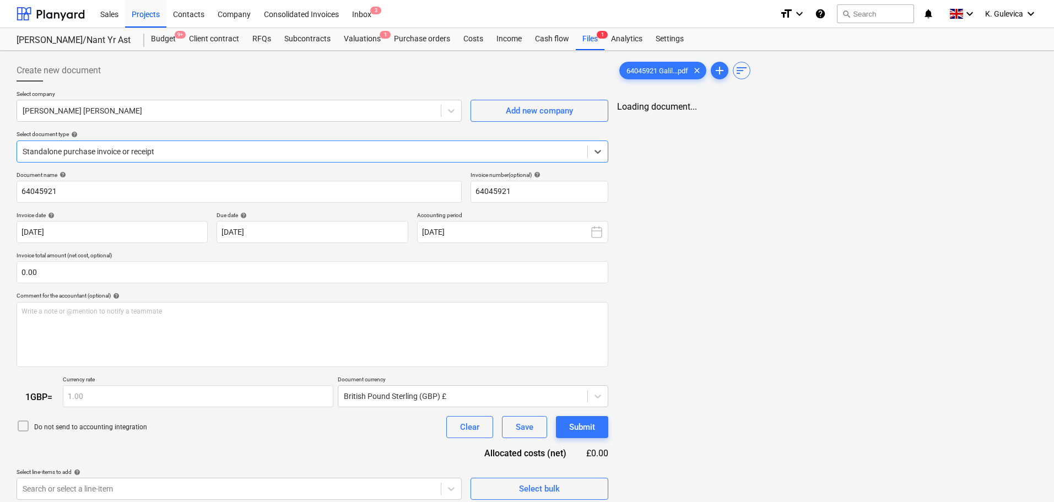
type input "[DATE]"
click at [180, 158] on div "Standalone purchase invoice or receipt" at bounding box center [302, 151] width 570 height 15
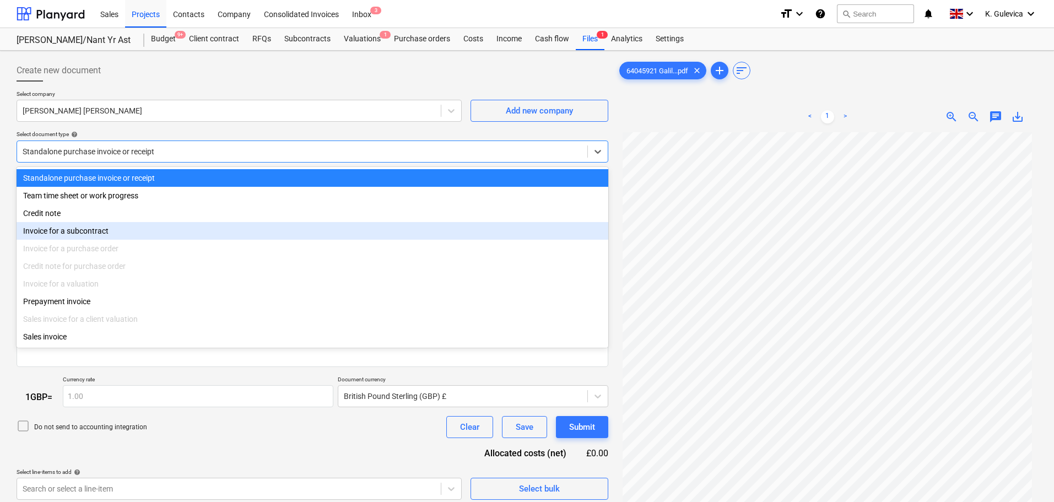
click at [104, 230] on div "Invoice for a subcontract" at bounding box center [313, 231] width 592 height 18
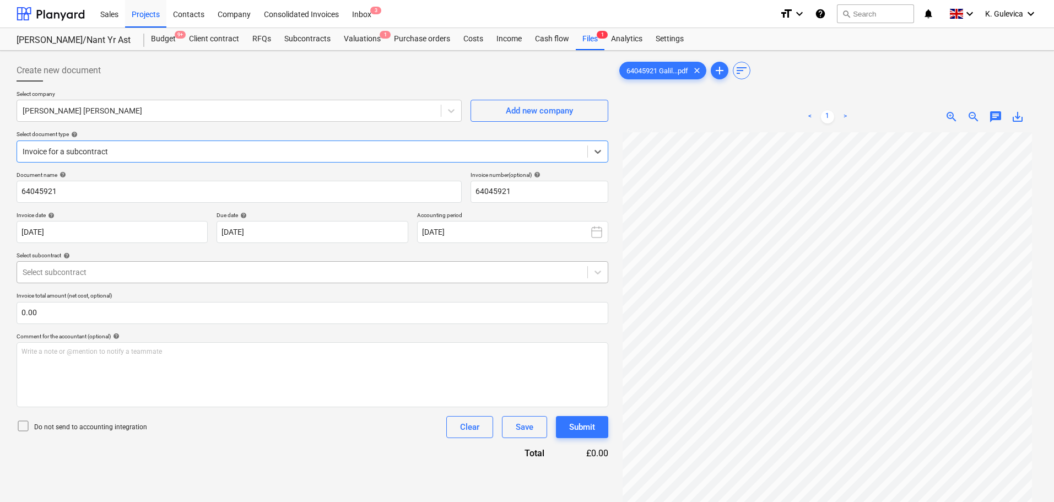
click at [154, 269] on div at bounding box center [302, 272] width 559 height 11
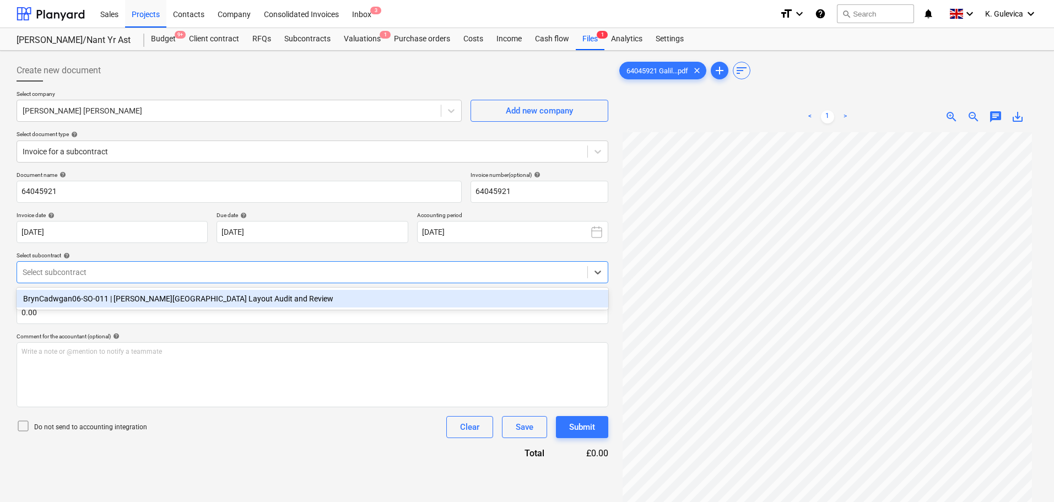
click at [128, 299] on div "BrynCadwgan06-SO-011 | Bryn Cadwgan Site Layout Audit and Review" at bounding box center [313, 299] width 592 height 18
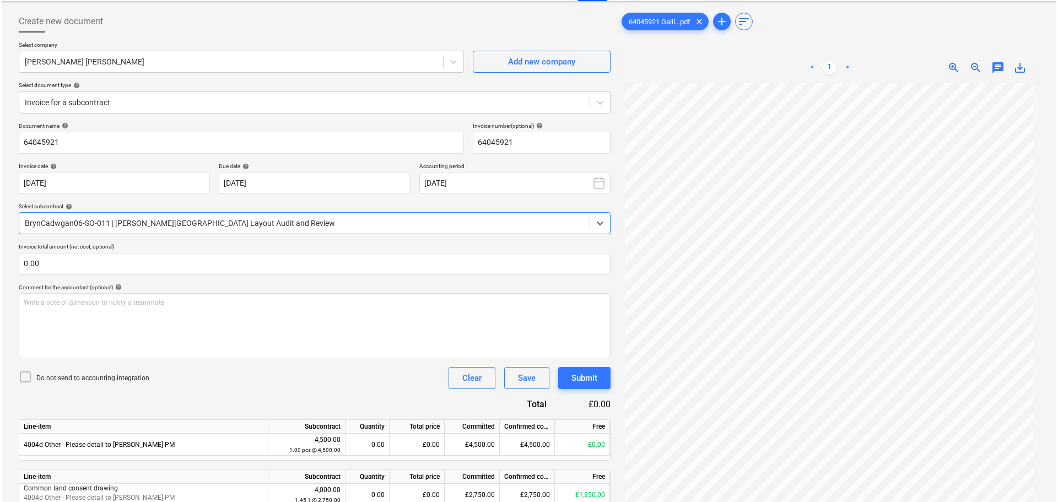
scroll to position [120, 0]
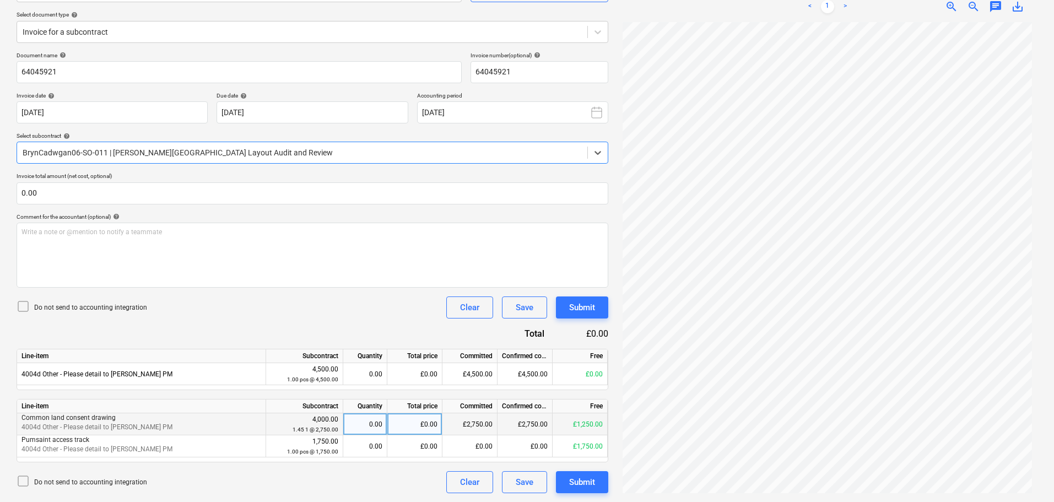
click at [361, 430] on div "0.00" at bounding box center [365, 424] width 35 height 22
click at [433, 426] on div "£0.00" at bounding box center [414, 424] width 55 height 22
type input "1250"
click at [455, 101] on p "Accounting period" at bounding box center [512, 96] width 191 height 9
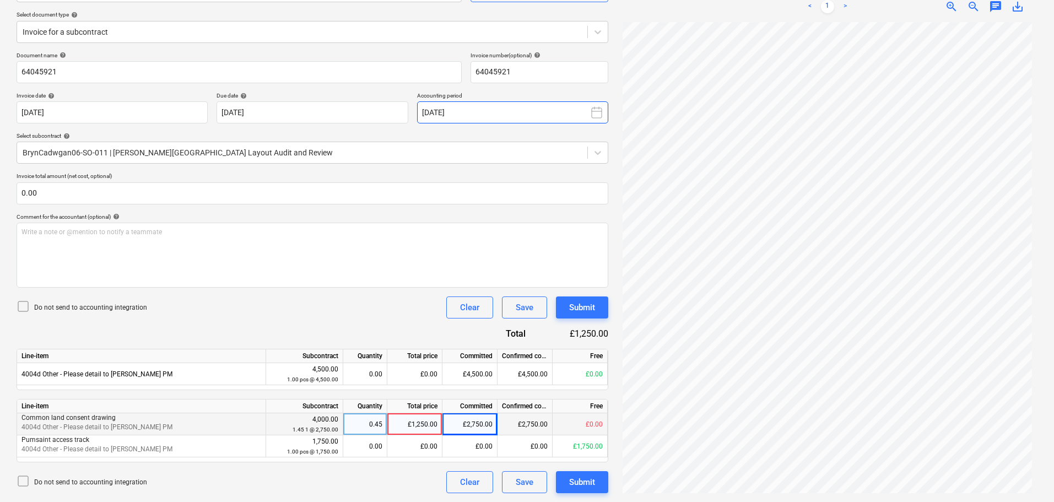
click at [479, 107] on button "[DATE]" at bounding box center [512, 112] width 191 height 22
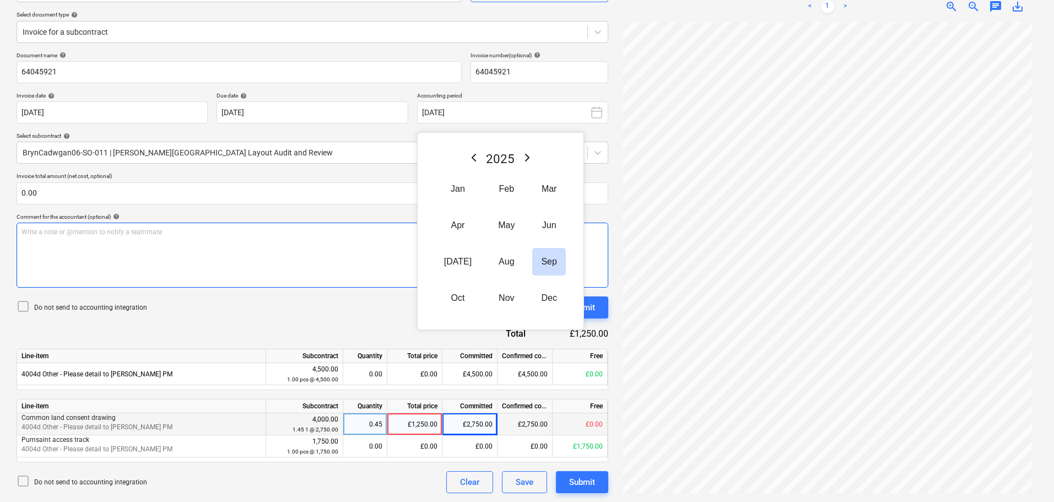
click at [494, 258] on button "Aug" at bounding box center [506, 262] width 34 height 28
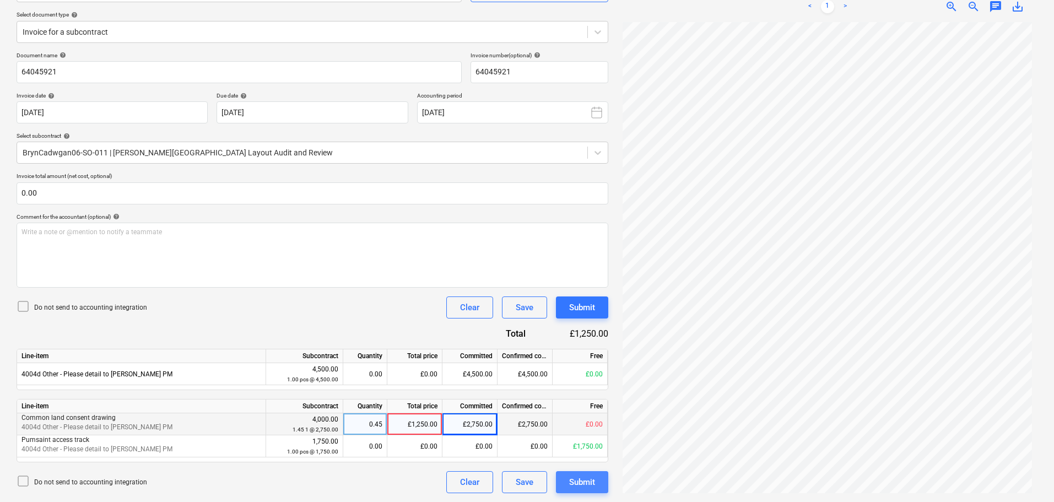
click at [591, 481] on div "Submit" at bounding box center [582, 482] width 26 height 14
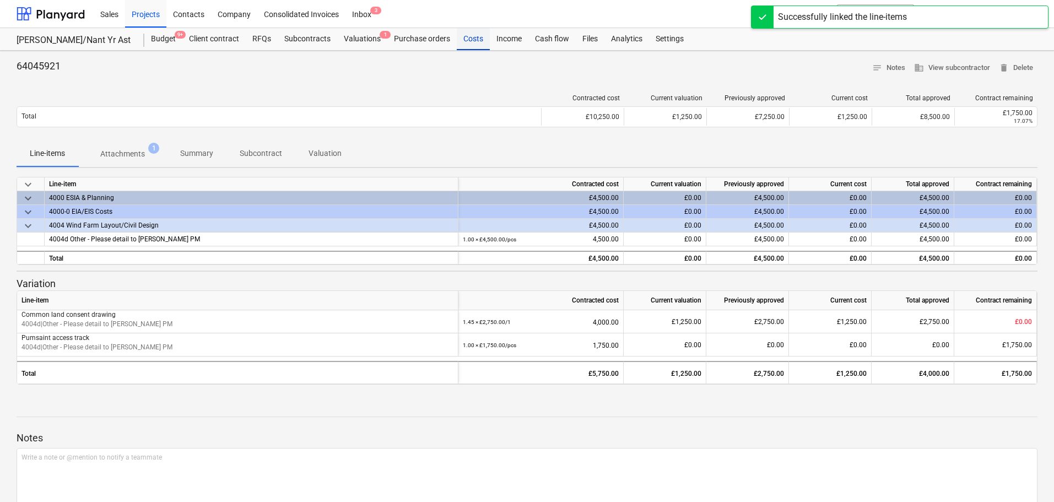
click at [470, 43] on div "Costs" at bounding box center [473, 39] width 33 height 22
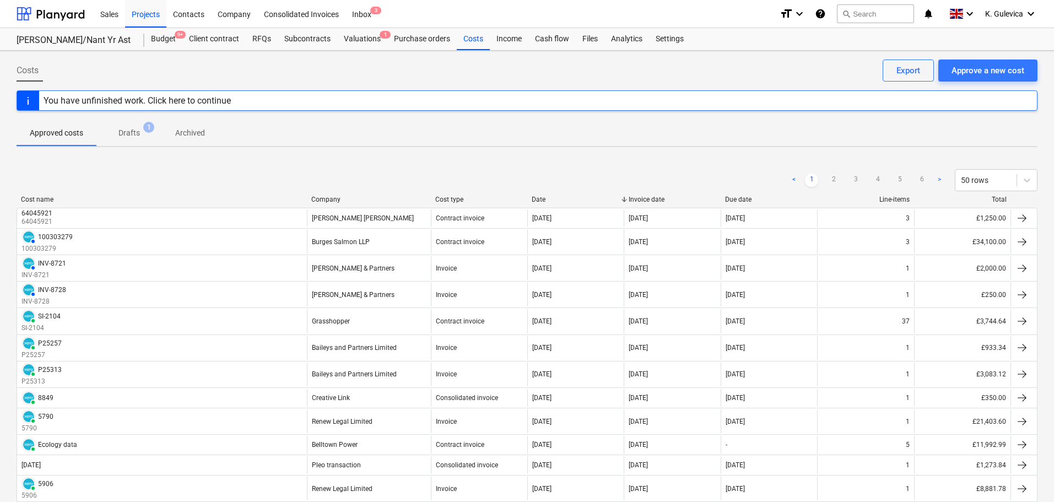
drag, startPoint x: 133, startPoint y: 130, endPoint x: 149, endPoint y: 158, distance: 32.3
click at [140, 141] on span "Drafts 1" at bounding box center [129, 133] width 66 height 20
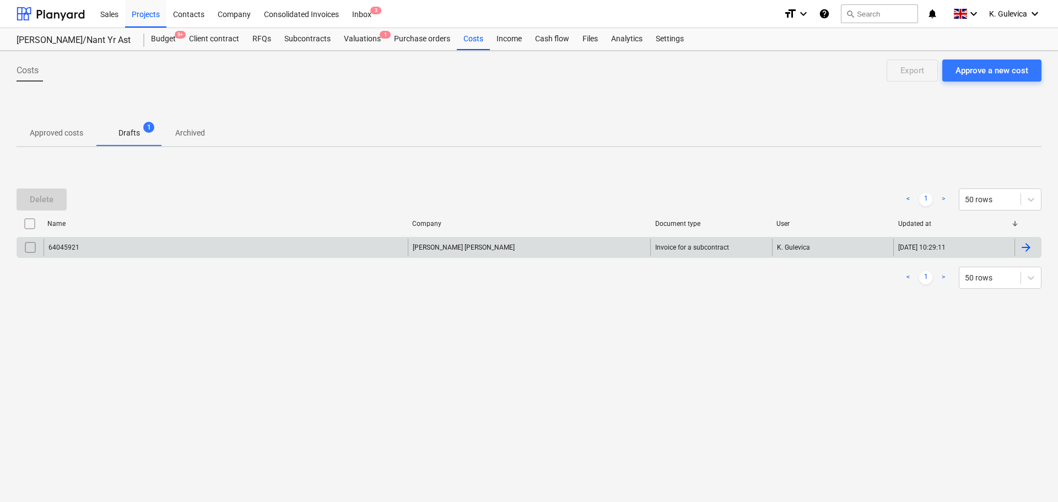
click at [32, 241] on input "checkbox" at bounding box center [30, 248] width 18 height 18
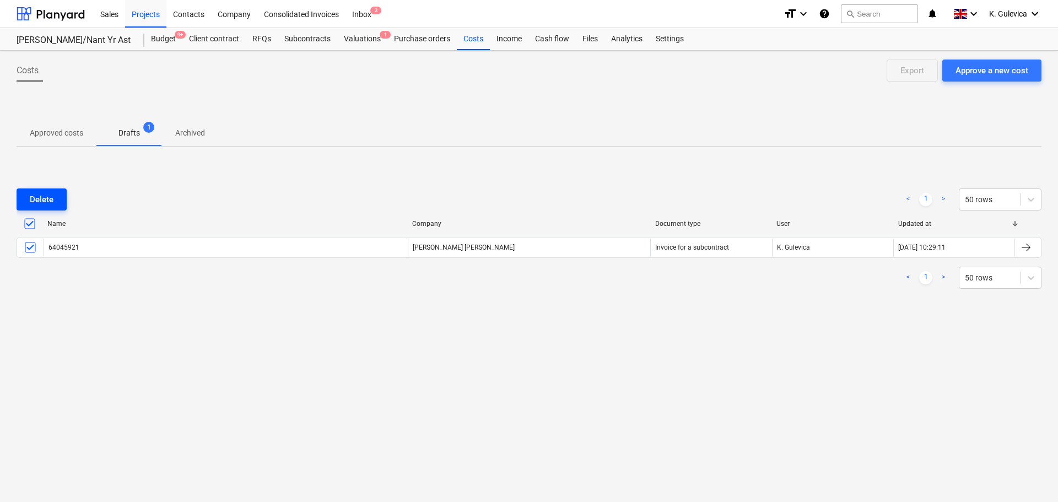
click at [37, 207] on div "Delete" at bounding box center [42, 199] width 24 height 14
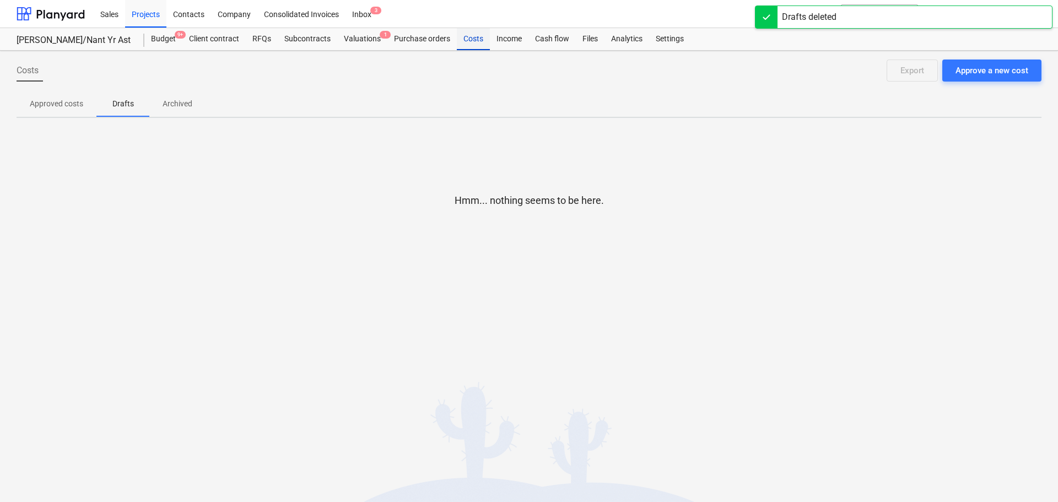
click at [475, 37] on div "Costs" at bounding box center [473, 39] width 33 height 22
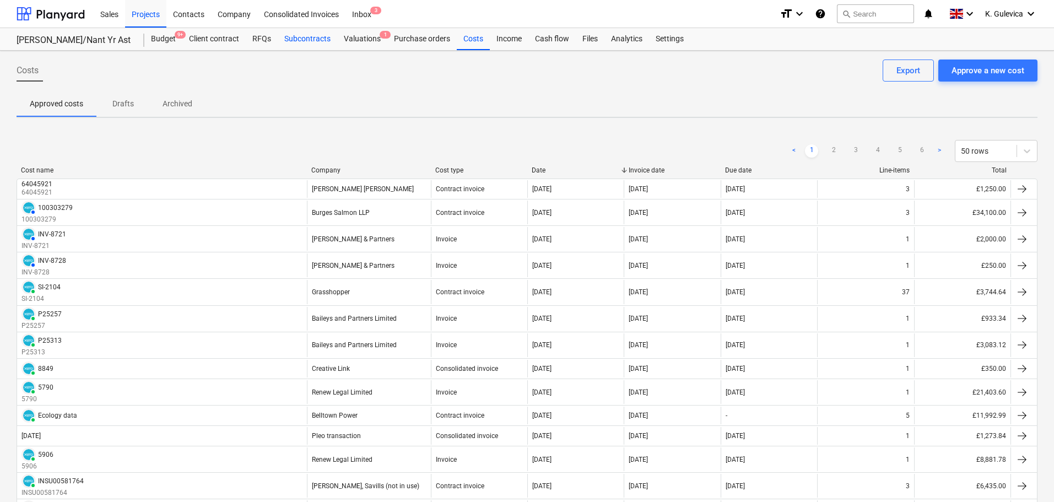
drag, startPoint x: 302, startPoint y: 38, endPoint x: 302, endPoint y: 47, distance: 9.4
click at [303, 38] on div "Subcontracts" at bounding box center [308, 39] width 60 height 22
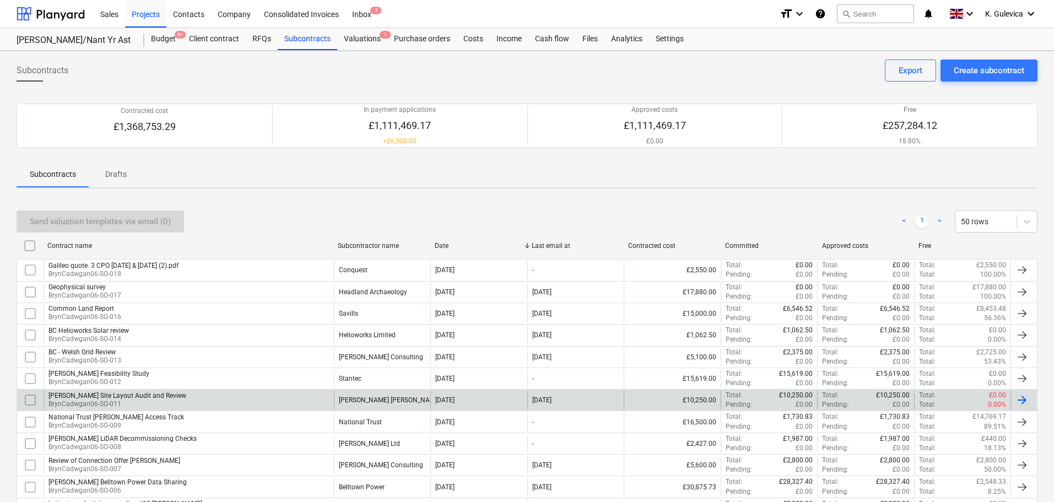
click at [196, 401] on div "Bryn Cadwgan Site Layout Audit and Review BrynCadwgan06-SO-011" at bounding box center [189, 400] width 290 height 19
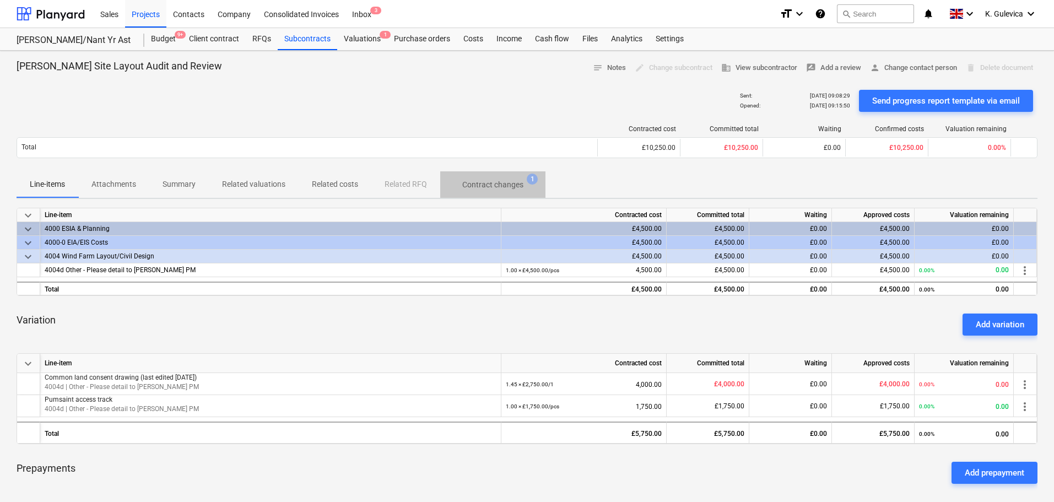
click at [491, 183] on p "Contract changes" at bounding box center [492, 185] width 61 height 12
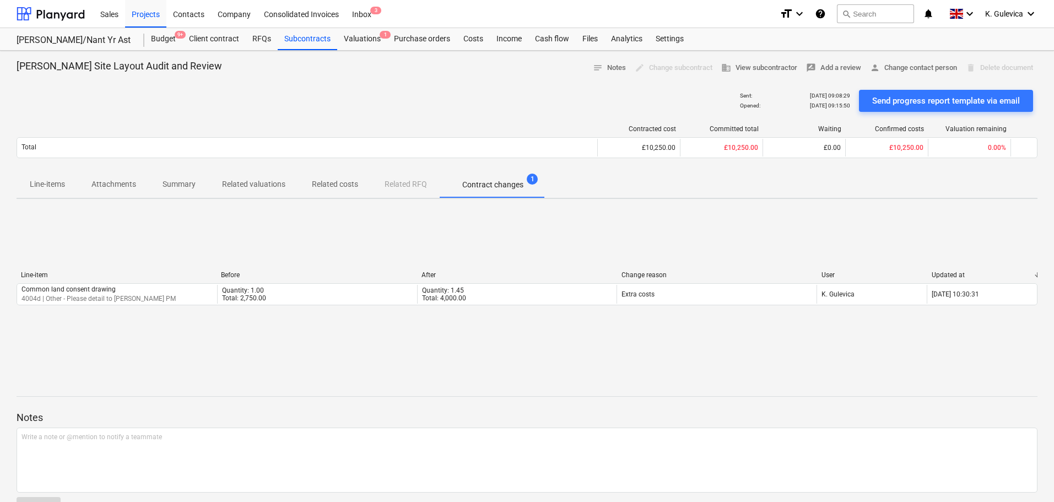
click at [329, 182] on p "Related costs" at bounding box center [335, 185] width 46 height 12
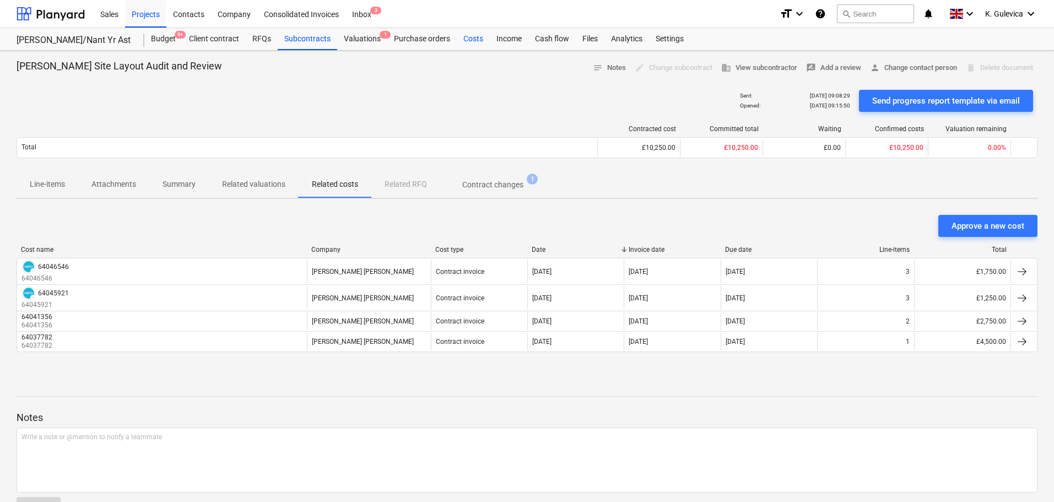
click at [477, 44] on div "Costs" at bounding box center [473, 39] width 33 height 22
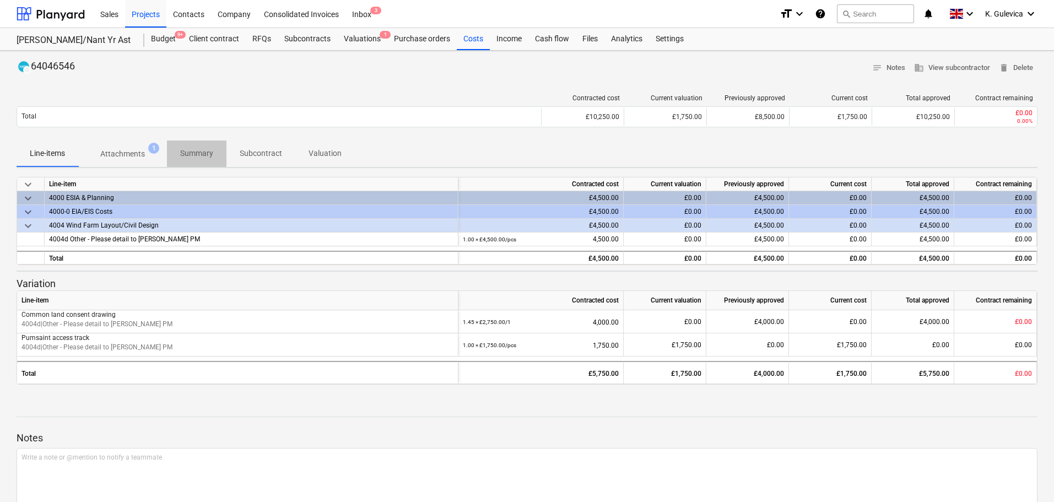
click at [196, 153] on p "Summary" at bounding box center [196, 154] width 33 height 12
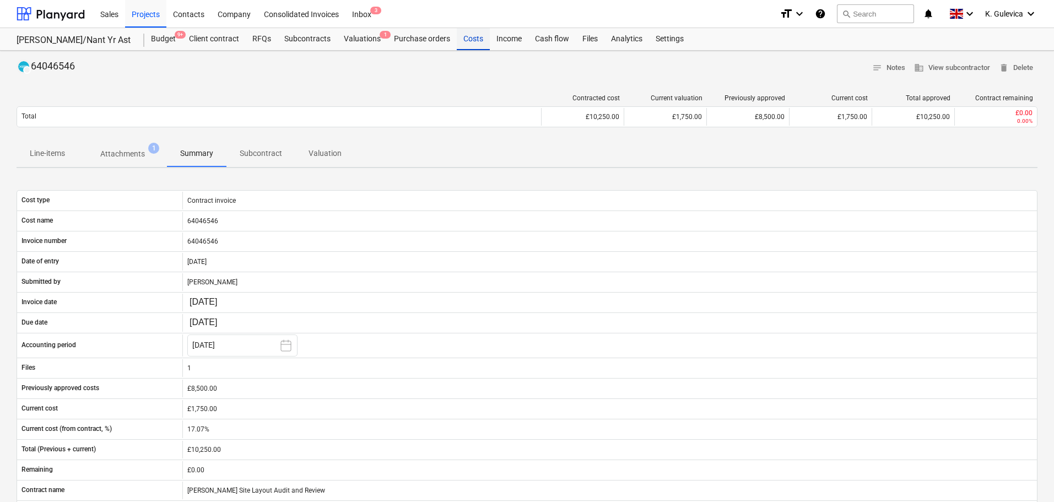
click at [460, 48] on div "Costs" at bounding box center [473, 39] width 33 height 22
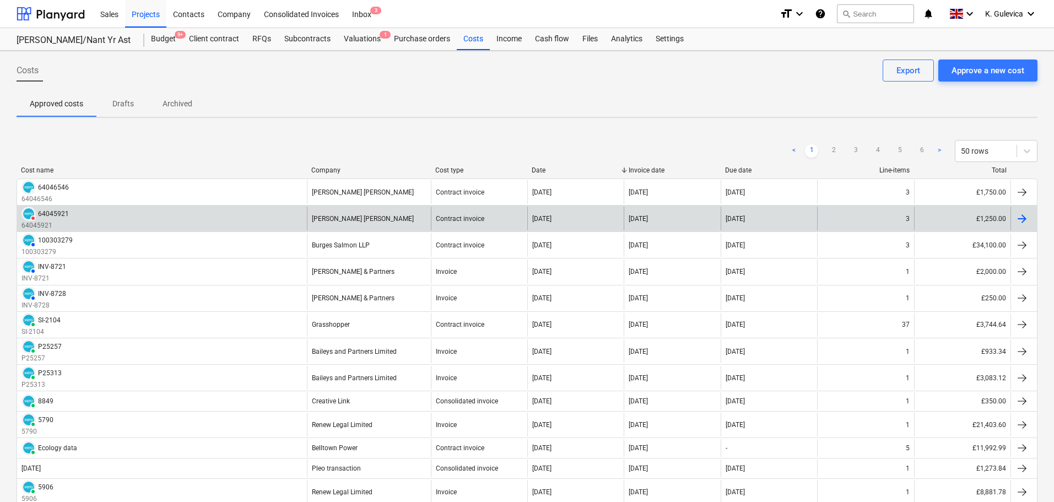
click at [264, 218] on div "DELETED 64045921 64045921" at bounding box center [162, 219] width 290 height 24
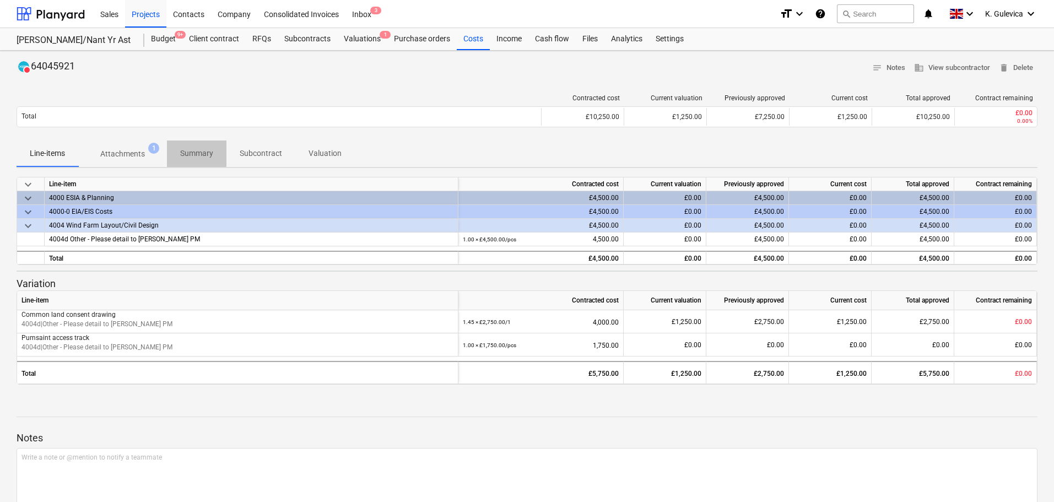
click at [196, 155] on p "Summary" at bounding box center [196, 154] width 33 height 12
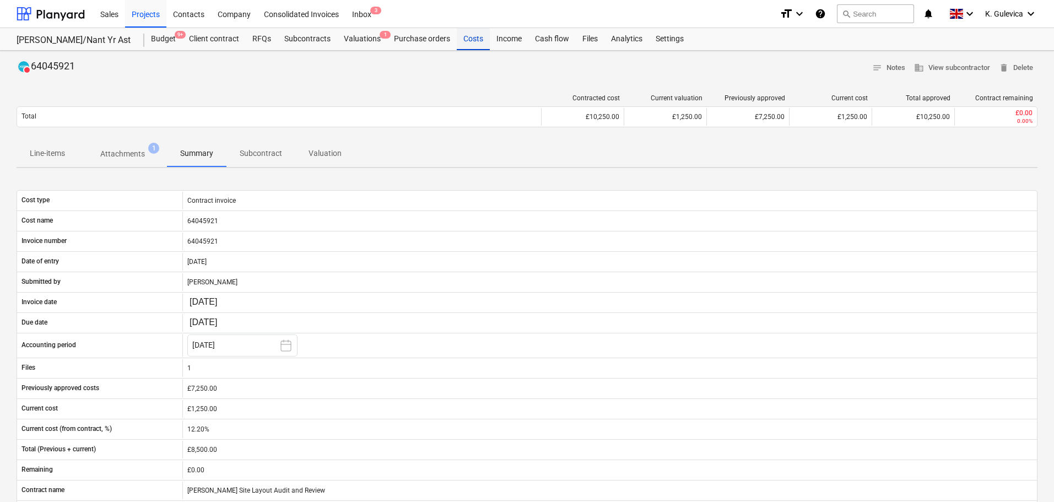
click at [469, 35] on div "Costs" at bounding box center [473, 39] width 33 height 22
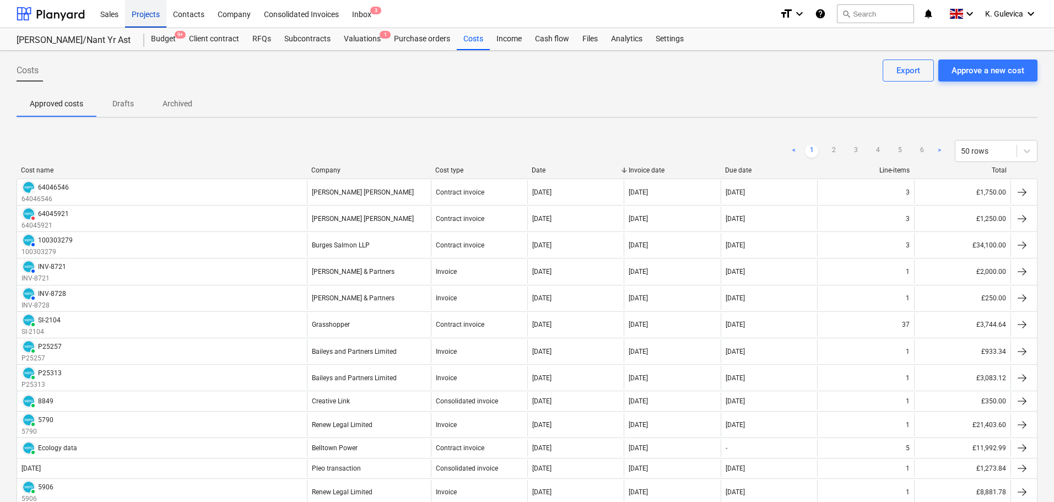
click at [153, 14] on div "Projects" at bounding box center [145, 13] width 41 height 28
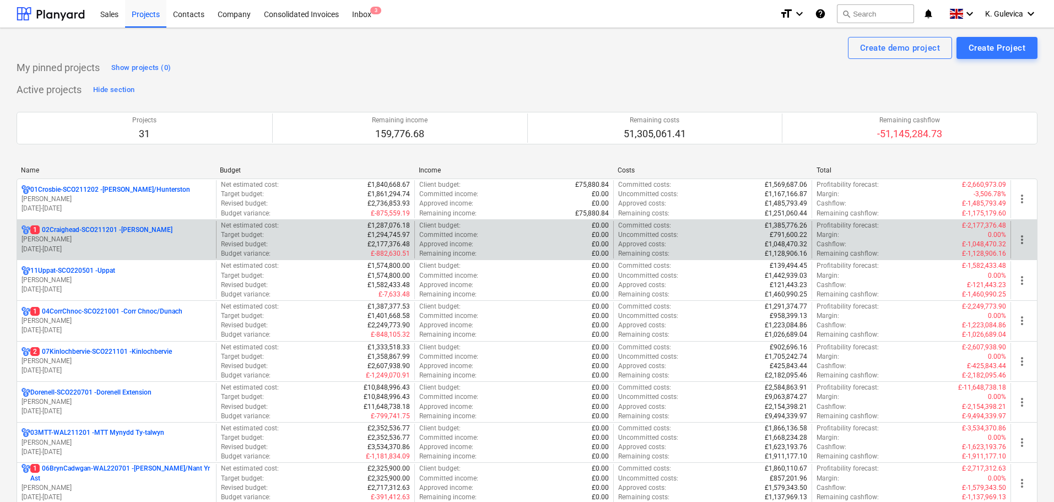
click at [100, 245] on p "[DATE] - [DATE]" at bounding box center [116, 249] width 190 height 9
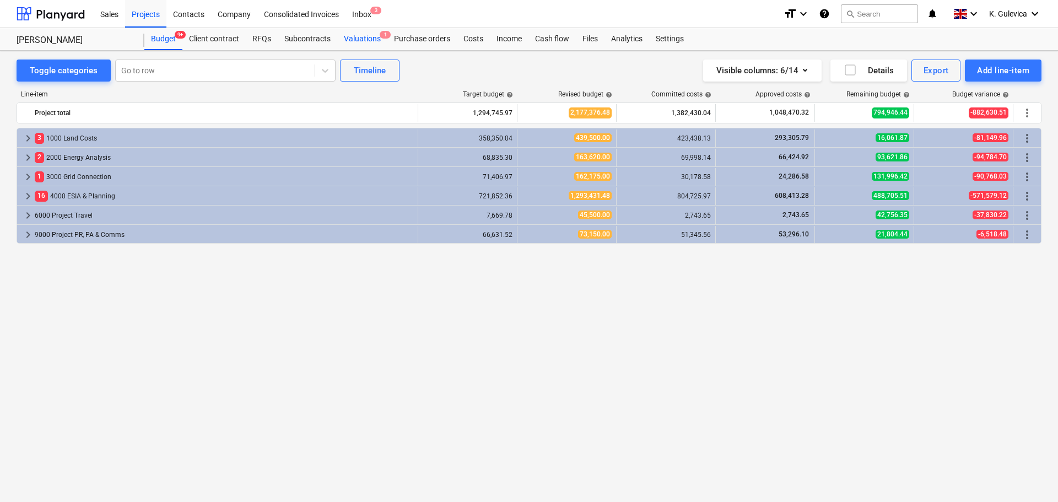
click at [364, 39] on div "Valuations 1" at bounding box center [362, 39] width 50 height 22
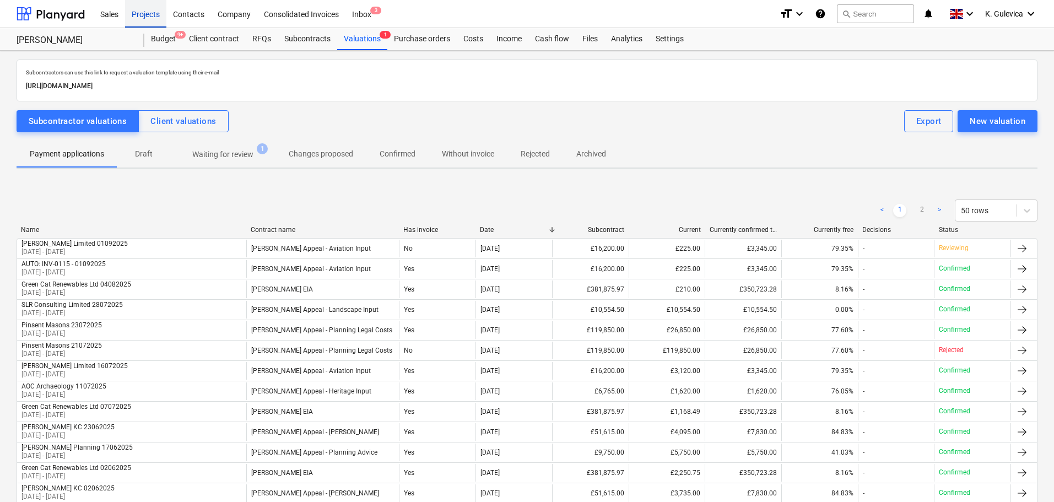
click at [136, 14] on div "Projects" at bounding box center [145, 13] width 41 height 28
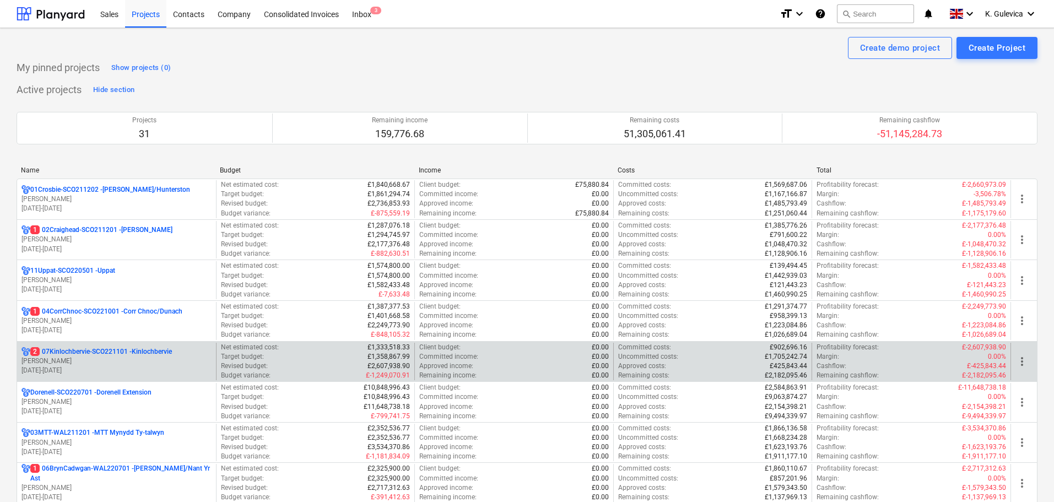
click at [98, 361] on p "[PERSON_NAME]" at bounding box center [116, 360] width 190 height 9
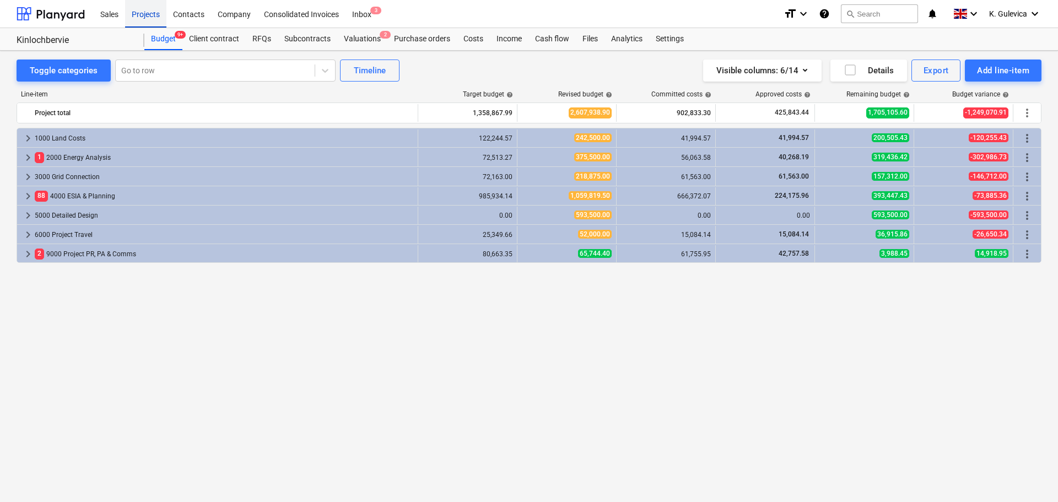
click at [143, 17] on div "Projects" at bounding box center [145, 13] width 41 height 28
